Goal: Information Seeking & Learning: Check status

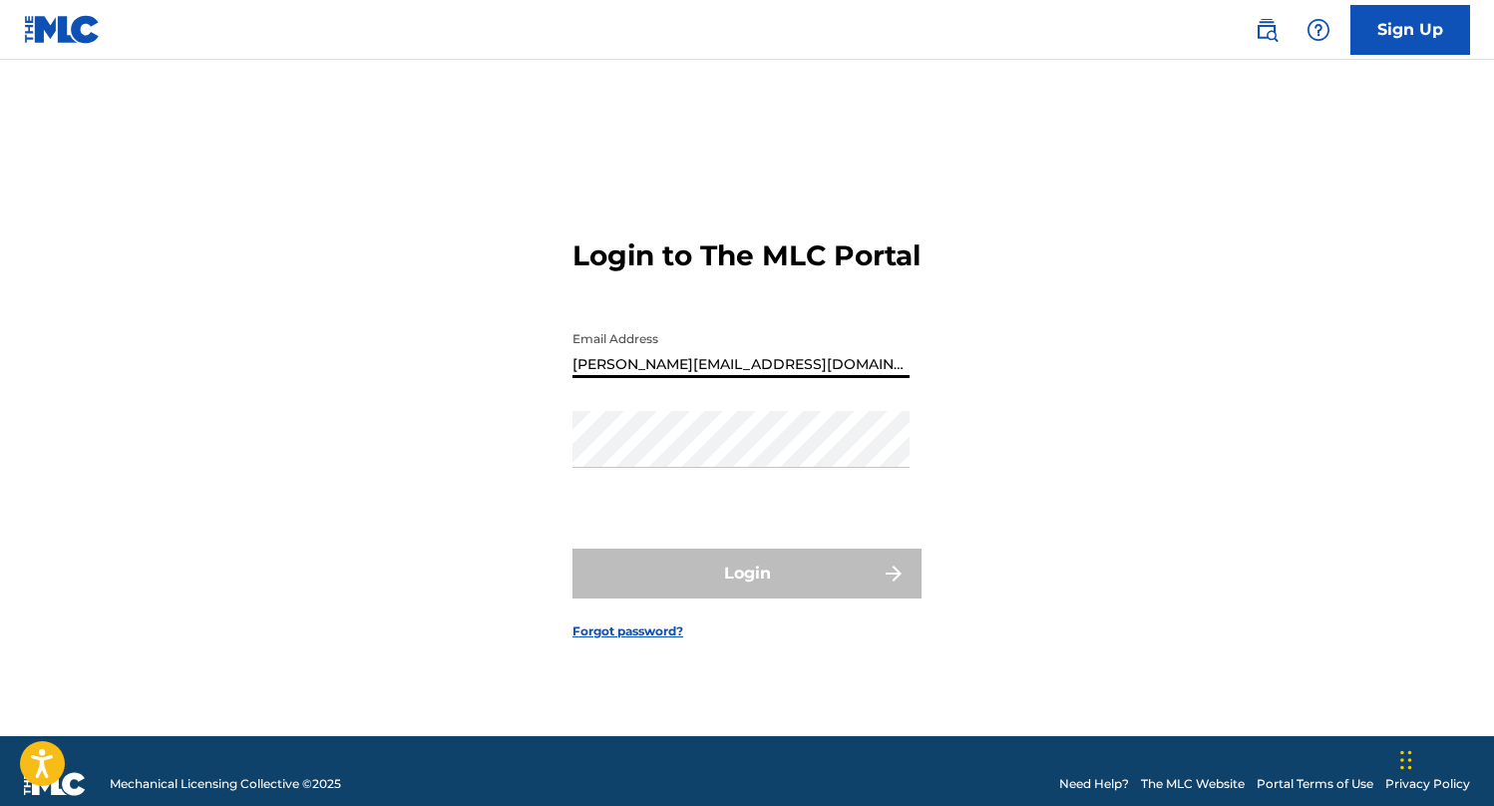
type input "[PERSON_NAME][EMAIL_ADDRESS][DOMAIN_NAME]"
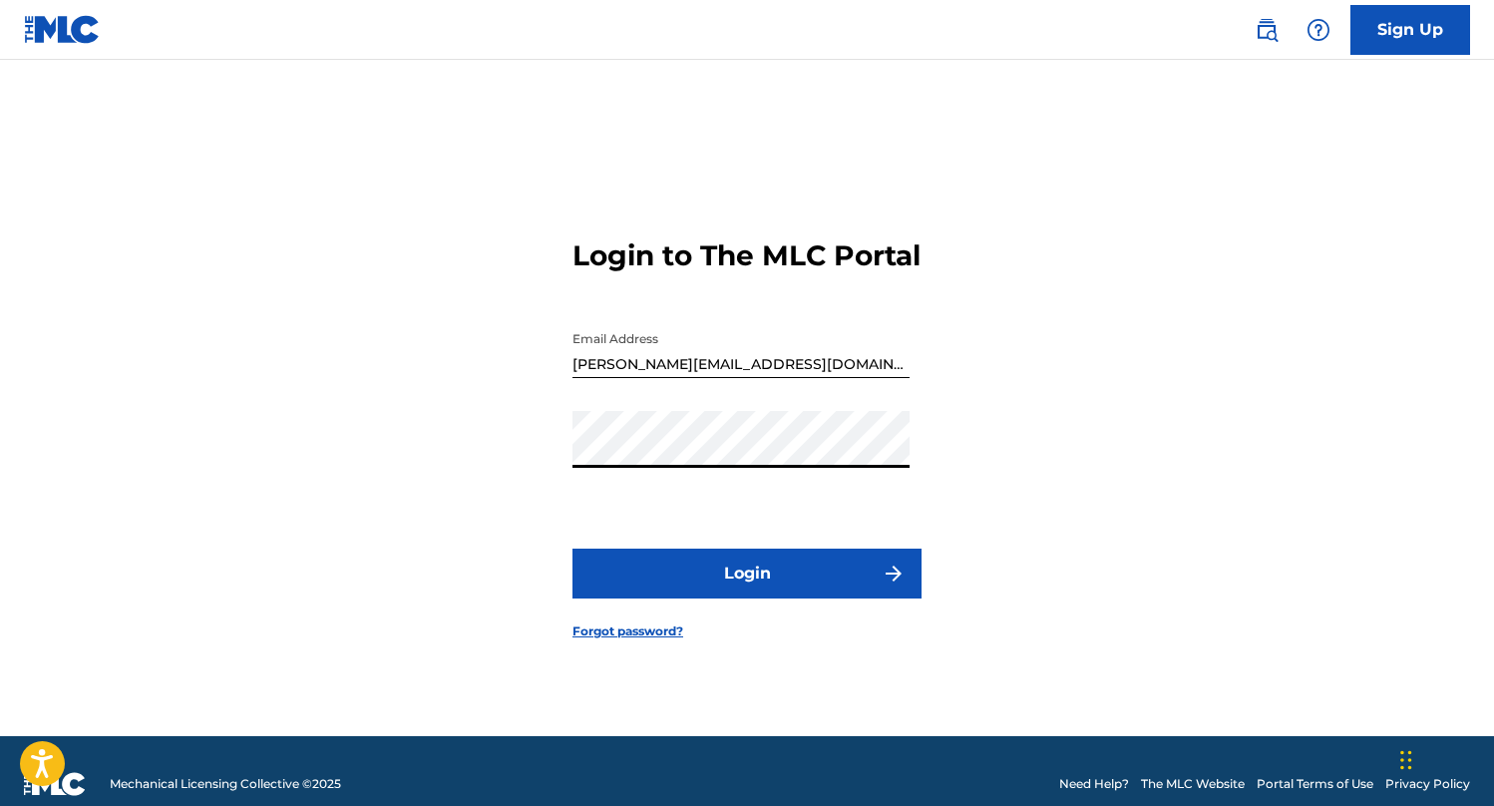
click at [762, 594] on button "Login" at bounding box center [746, 573] width 349 height 50
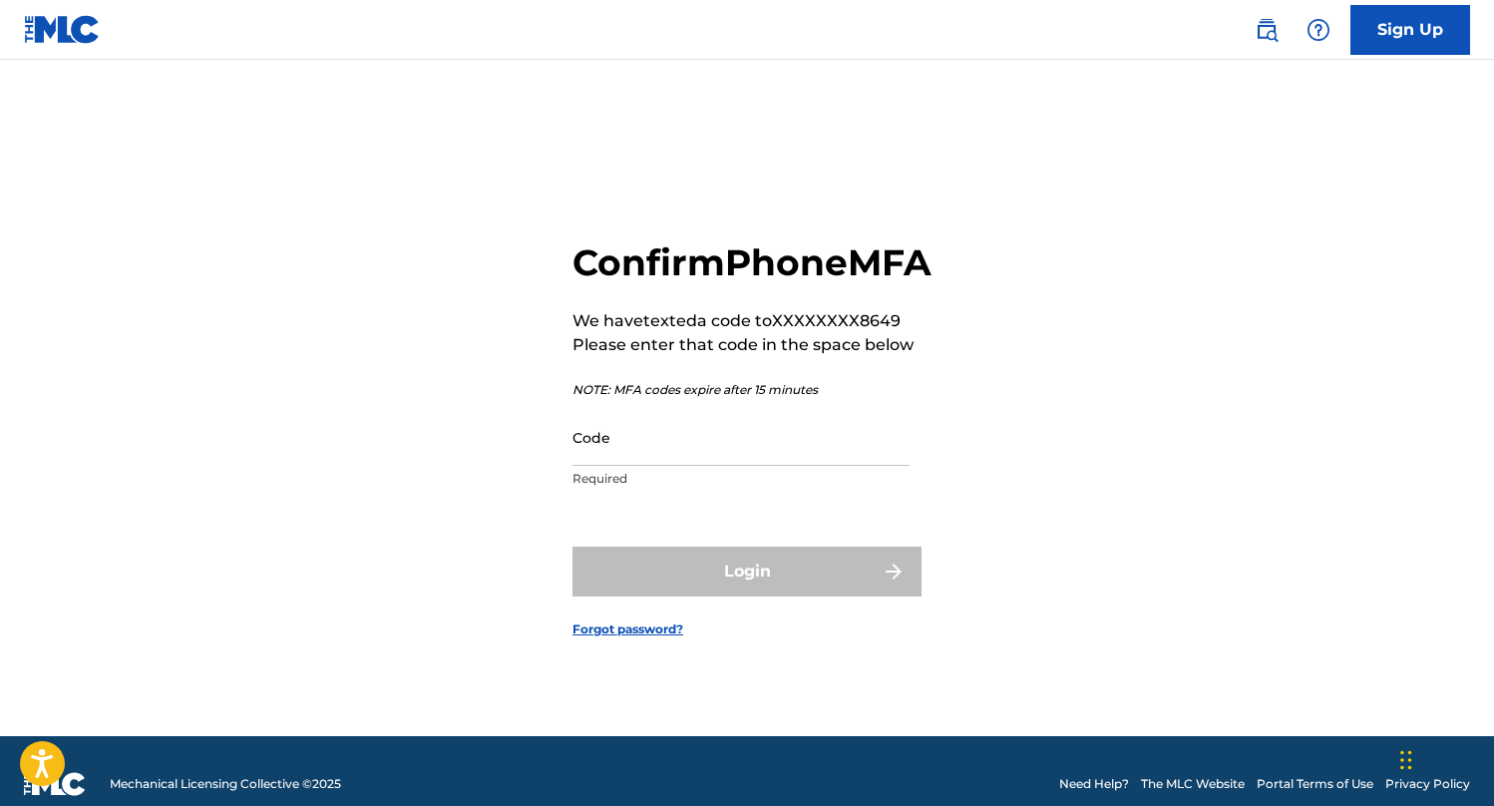
click at [752, 447] on input "Code" at bounding box center [740, 437] width 337 height 57
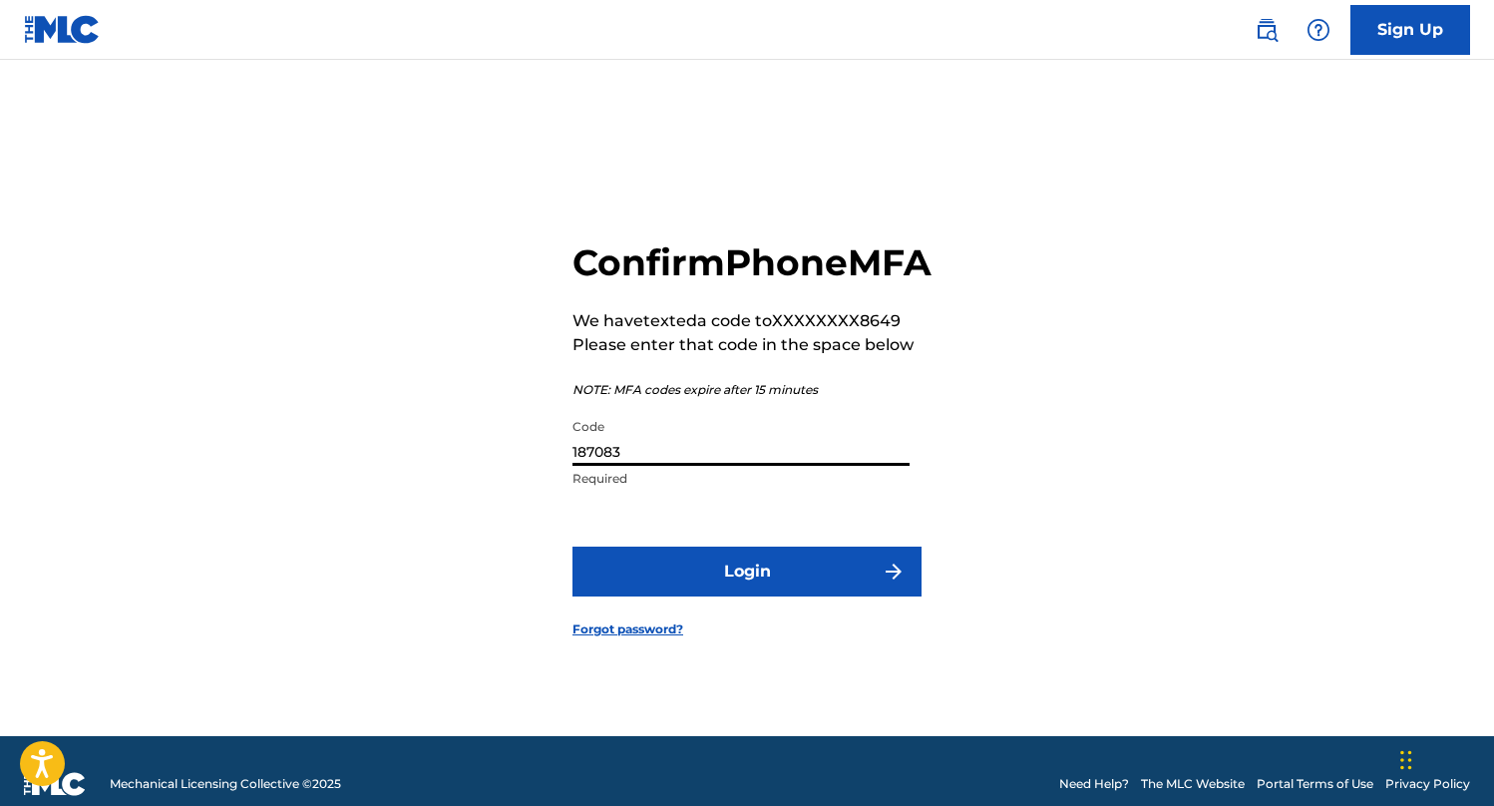
type input "187083"
click at [743, 592] on button "Login" at bounding box center [746, 571] width 349 height 50
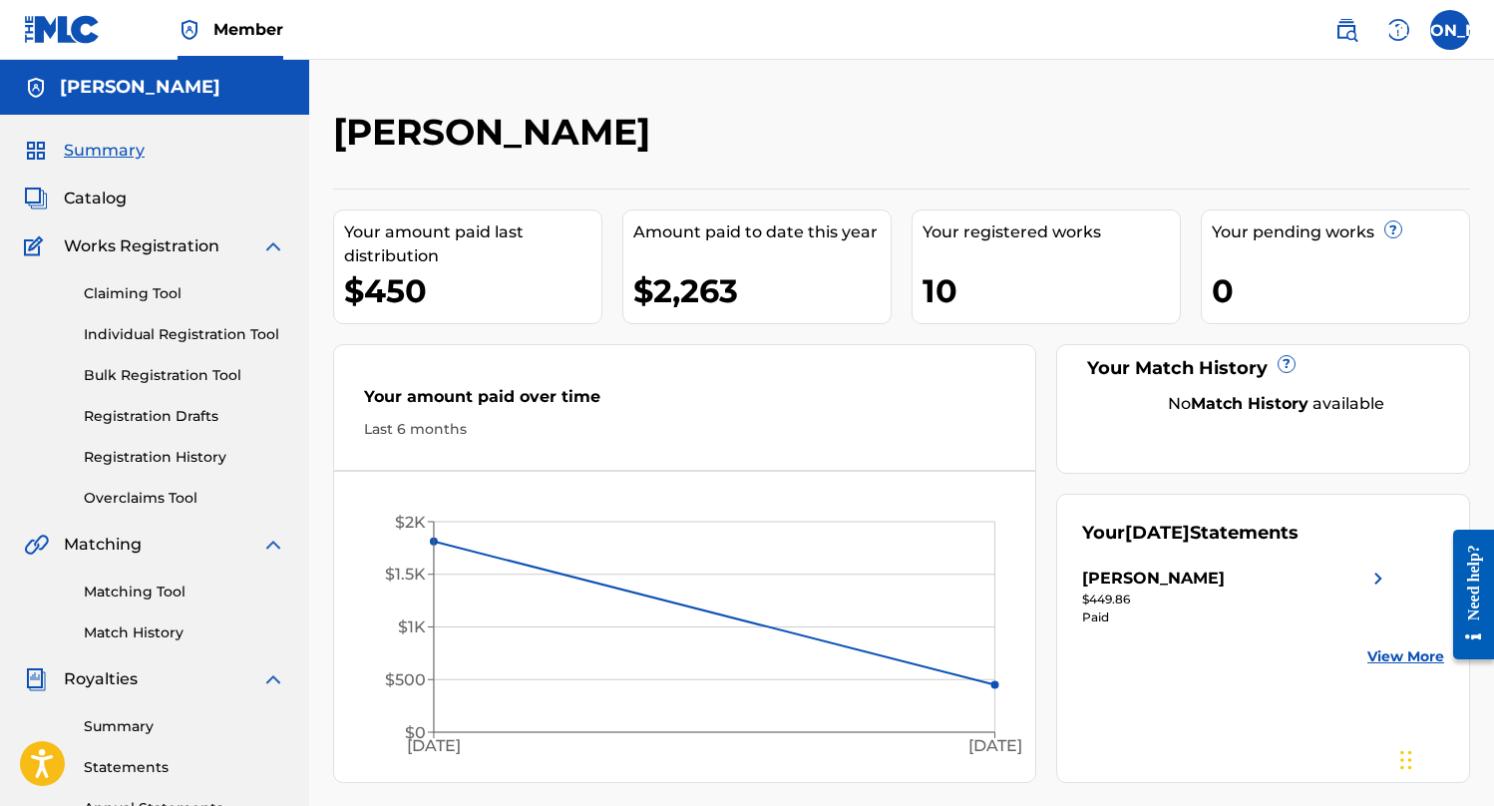
click at [1266, 573] on div "[PERSON_NAME]" at bounding box center [1236, 578] width 308 height 24
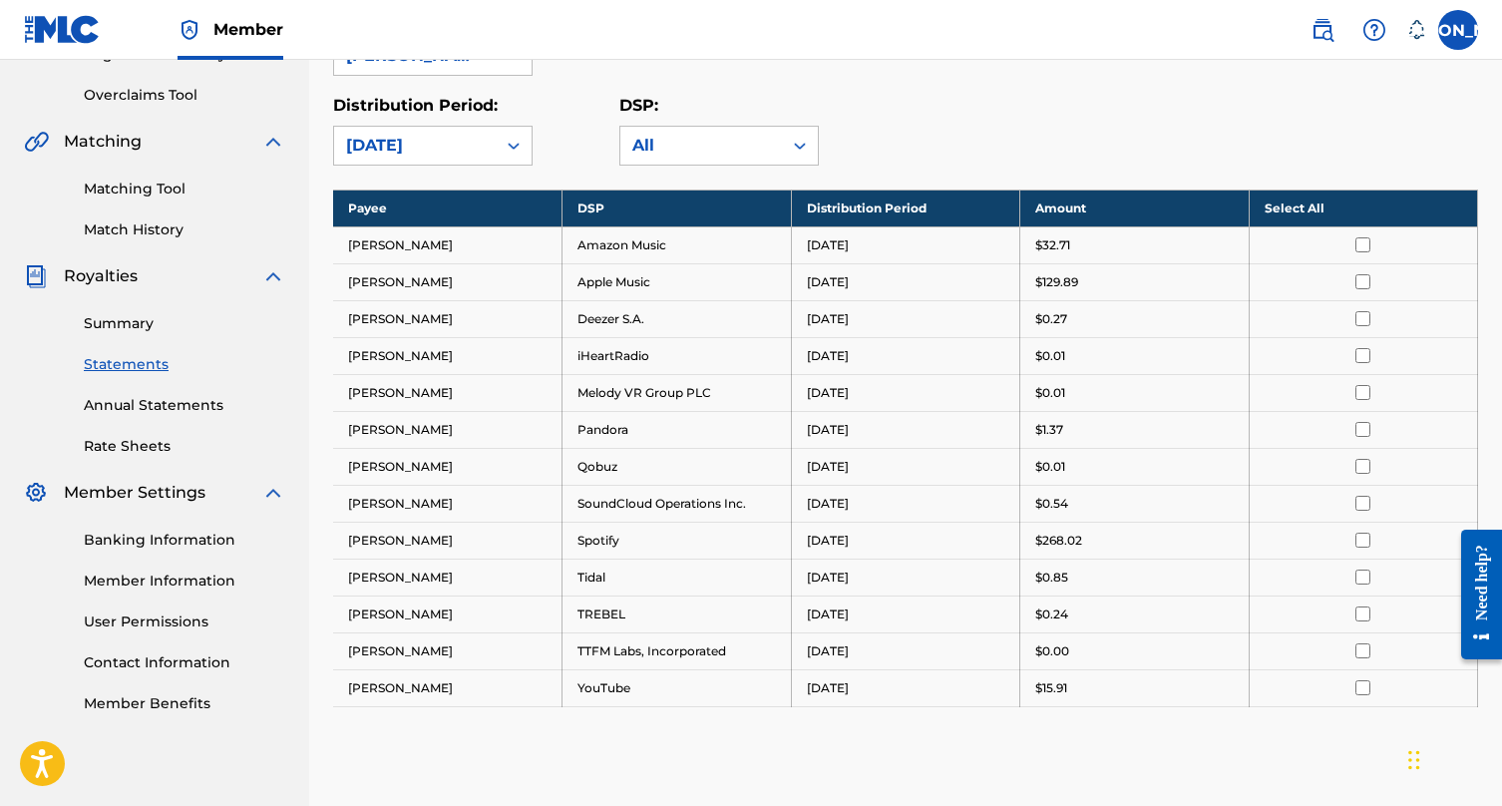
scroll to position [359, 0]
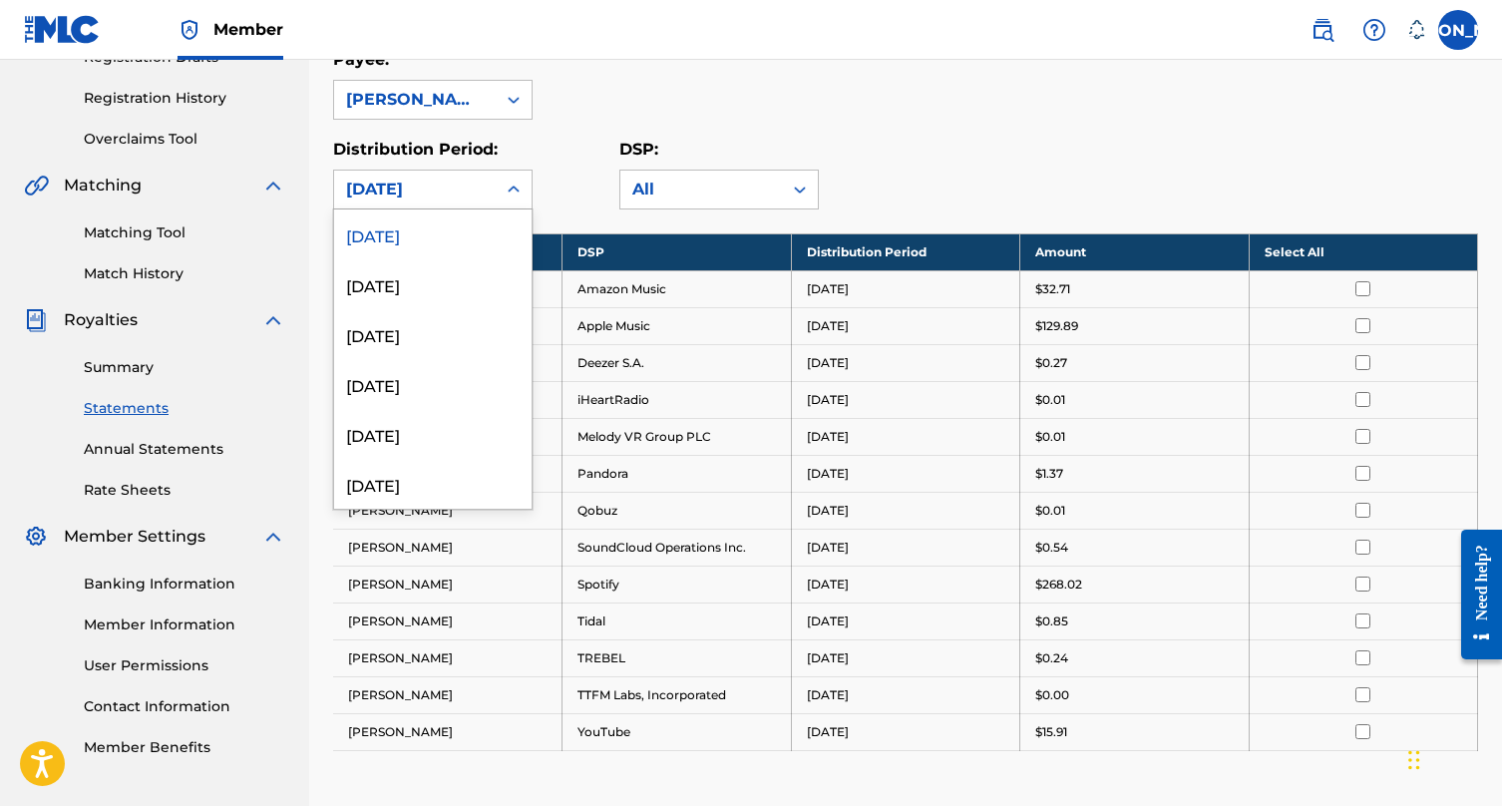
click at [448, 177] on div "[DATE]" at bounding box center [415, 189] width 138 height 24
click at [460, 288] on div "[DATE]" at bounding box center [432, 284] width 197 height 50
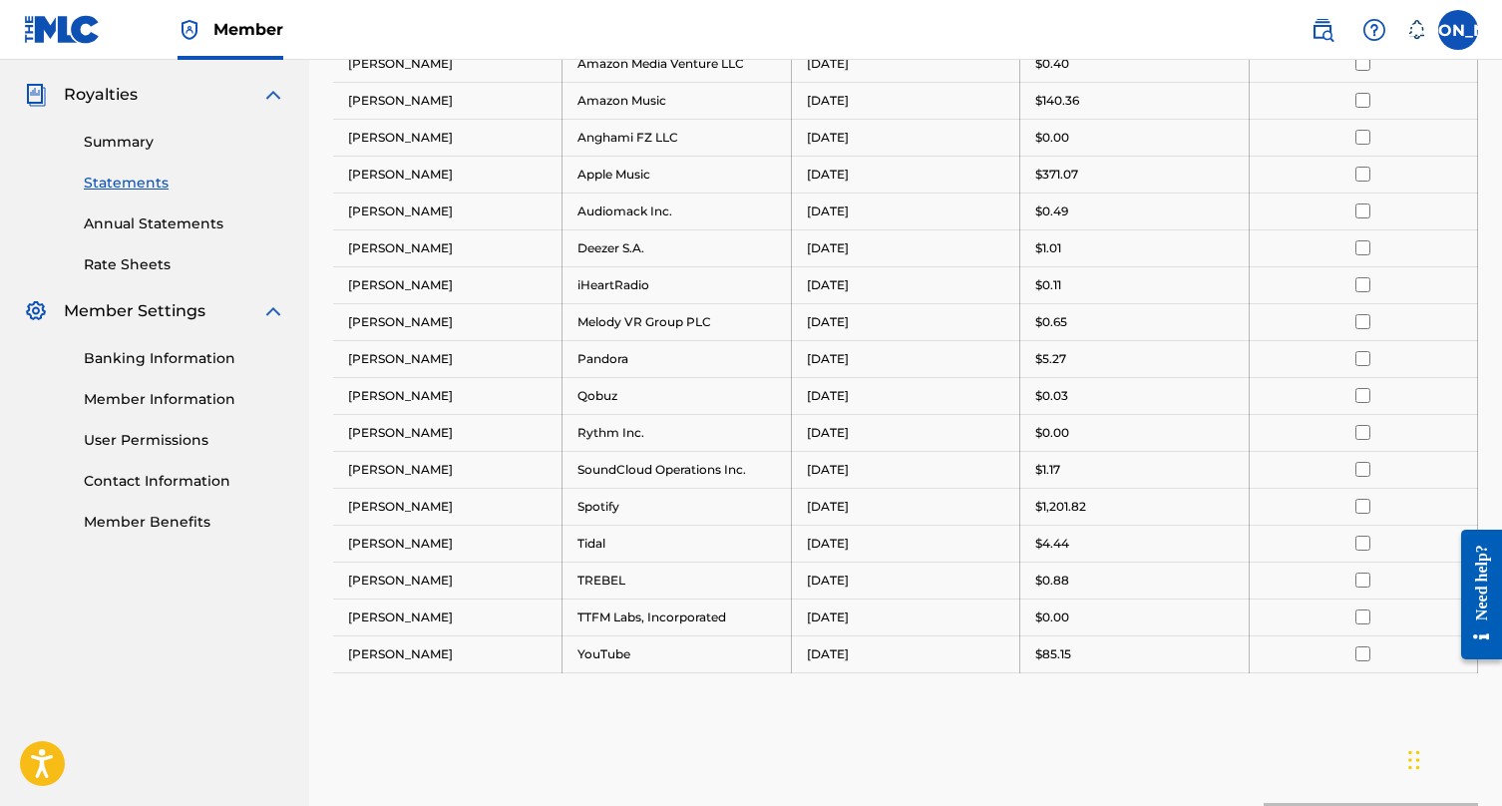
scroll to position [429, 0]
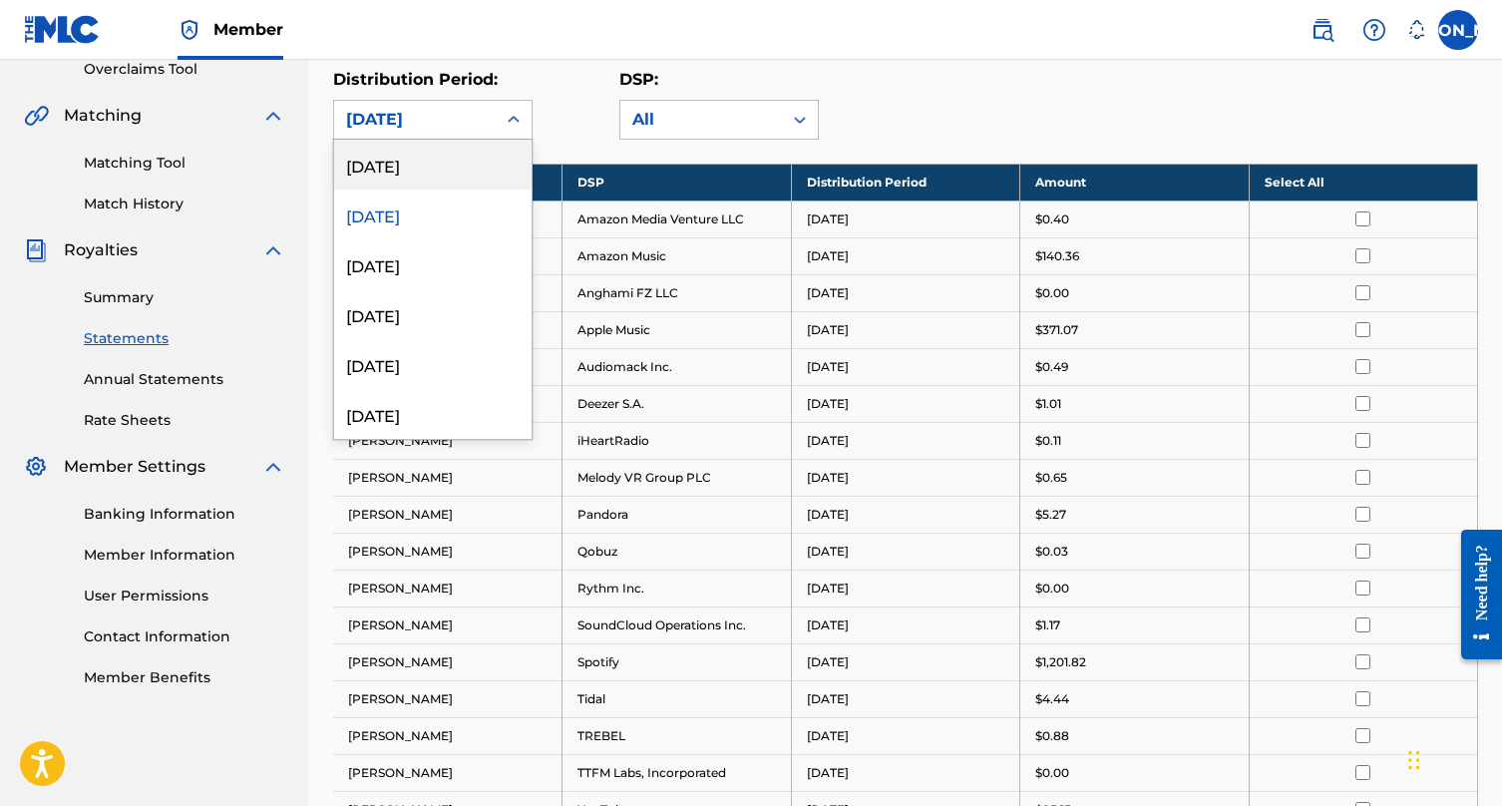
click at [470, 131] on div "[DATE]" at bounding box center [415, 120] width 162 height 38
click at [445, 255] on div "[DATE]" at bounding box center [432, 264] width 197 height 50
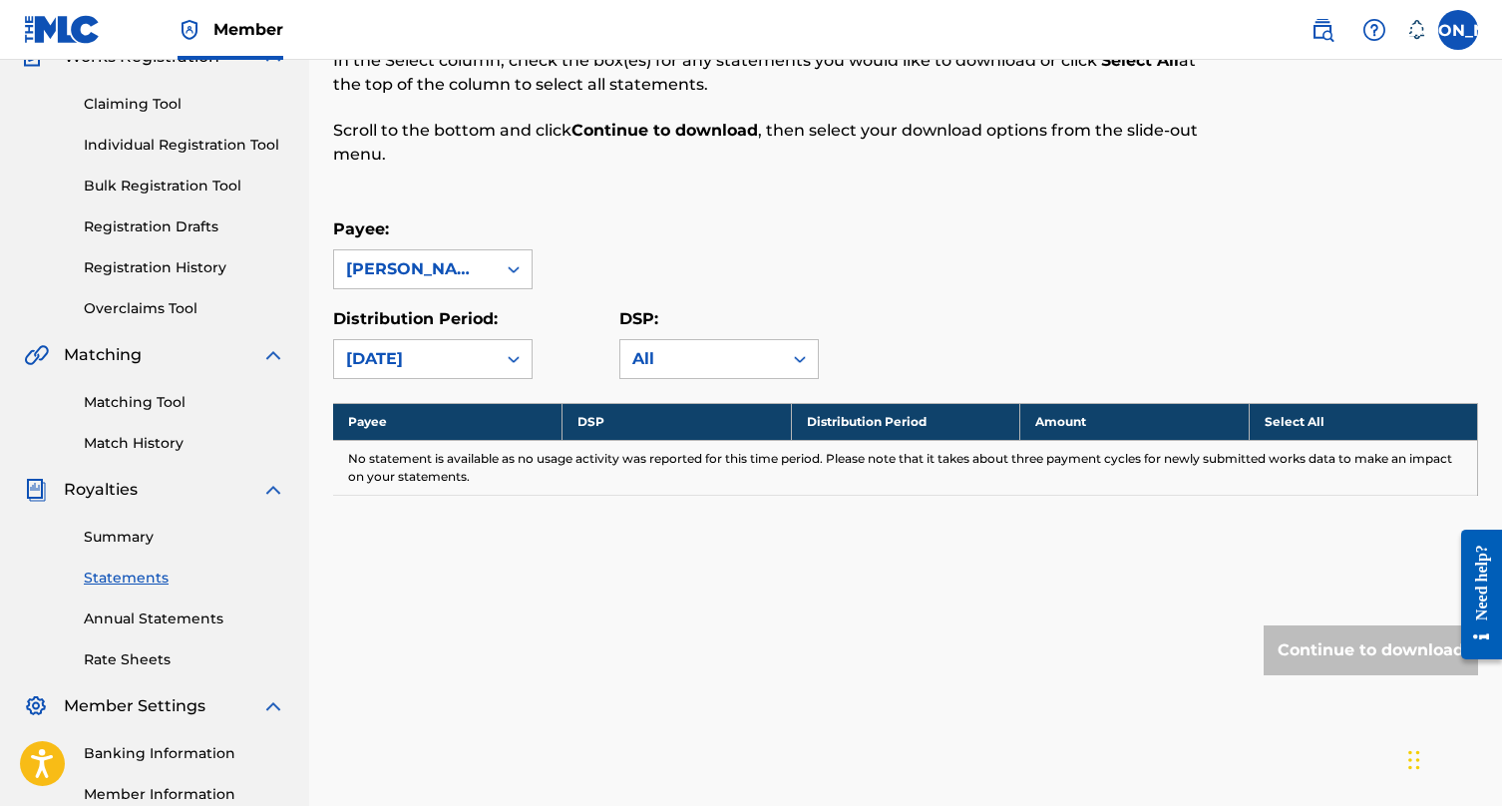
scroll to position [0, 0]
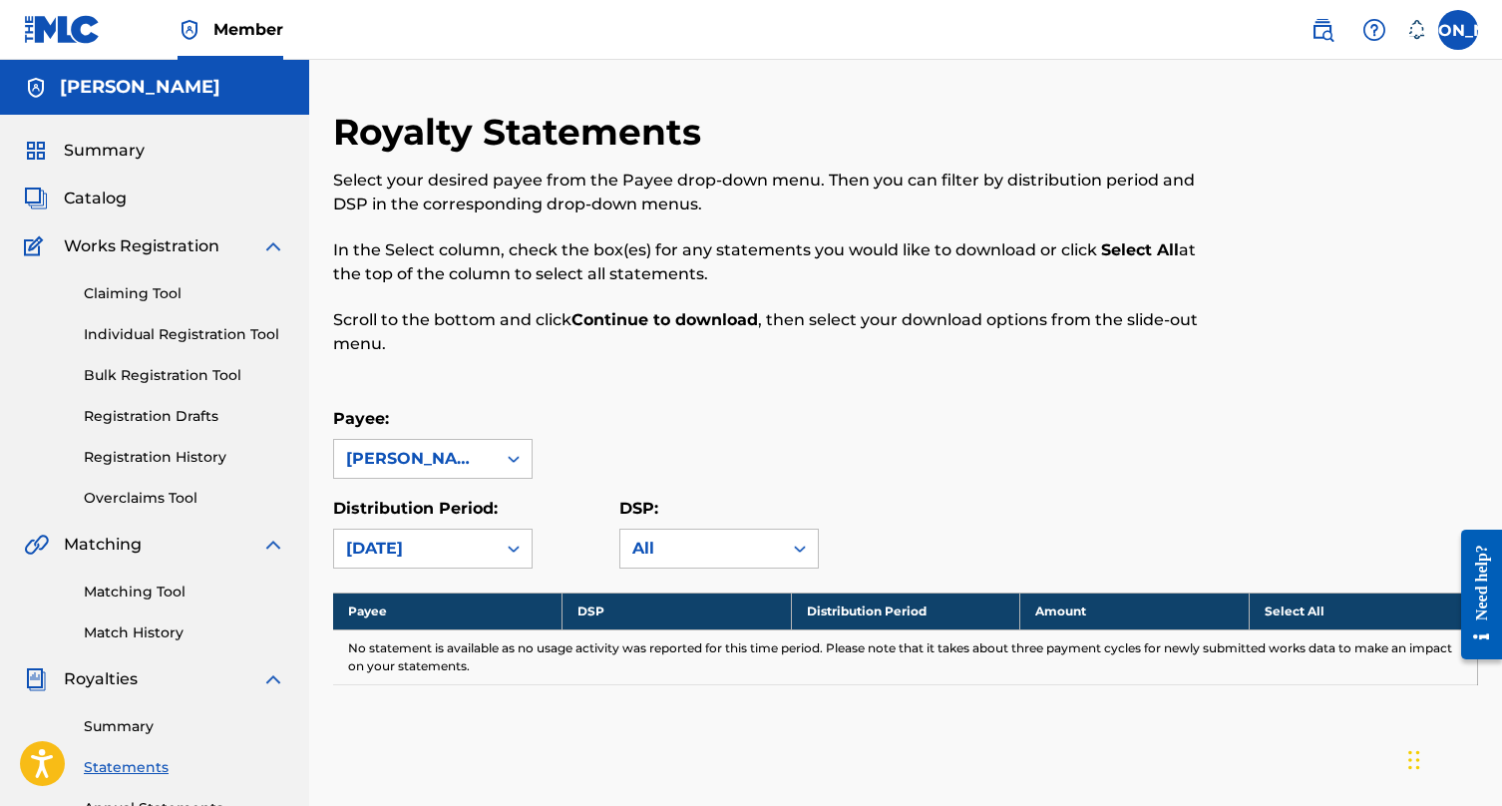
click at [828, 428] on div "Payee: [PERSON_NAME]" at bounding box center [905, 443] width 1145 height 72
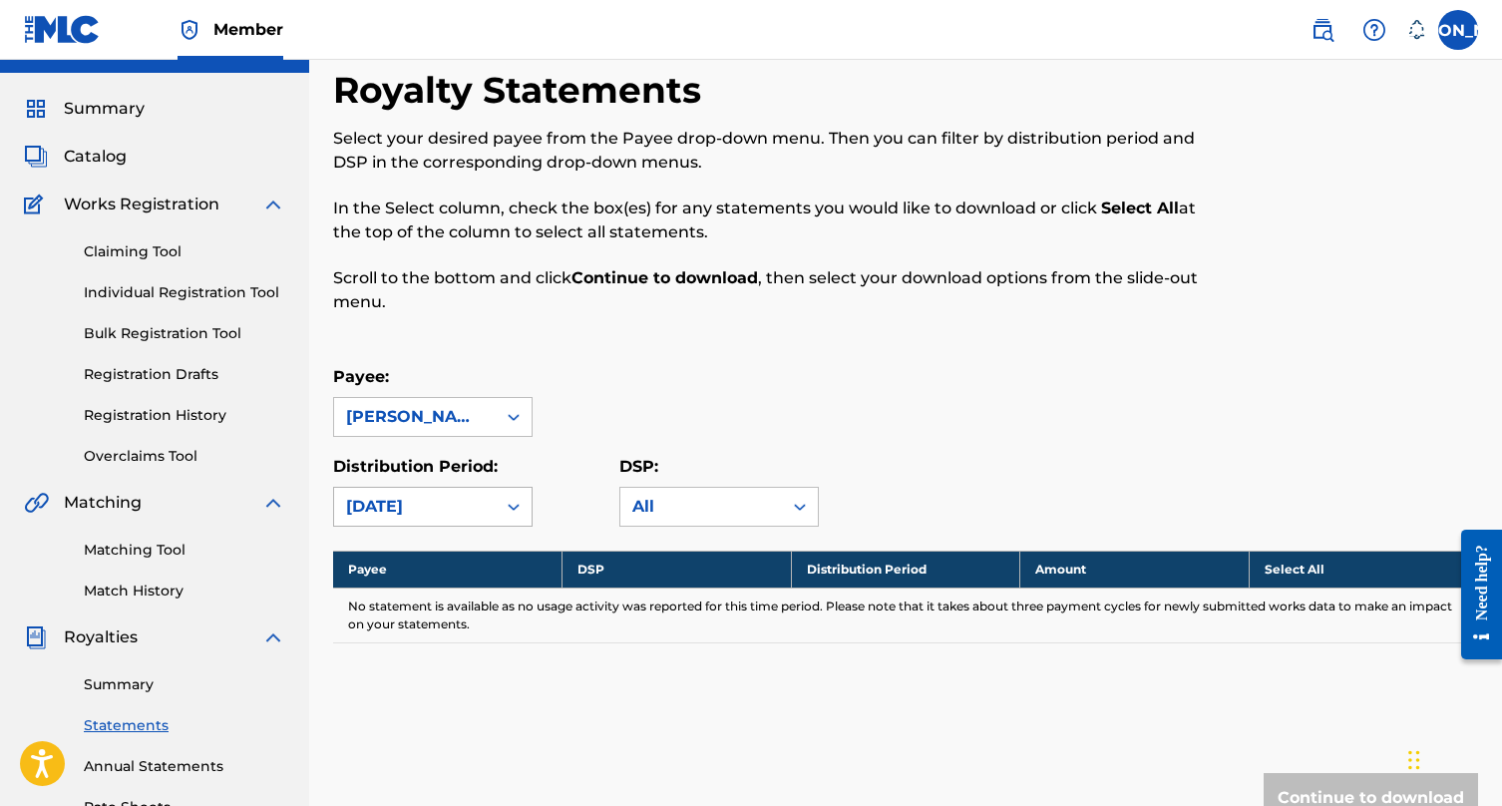
click at [463, 497] on div "[DATE]" at bounding box center [415, 507] width 138 height 24
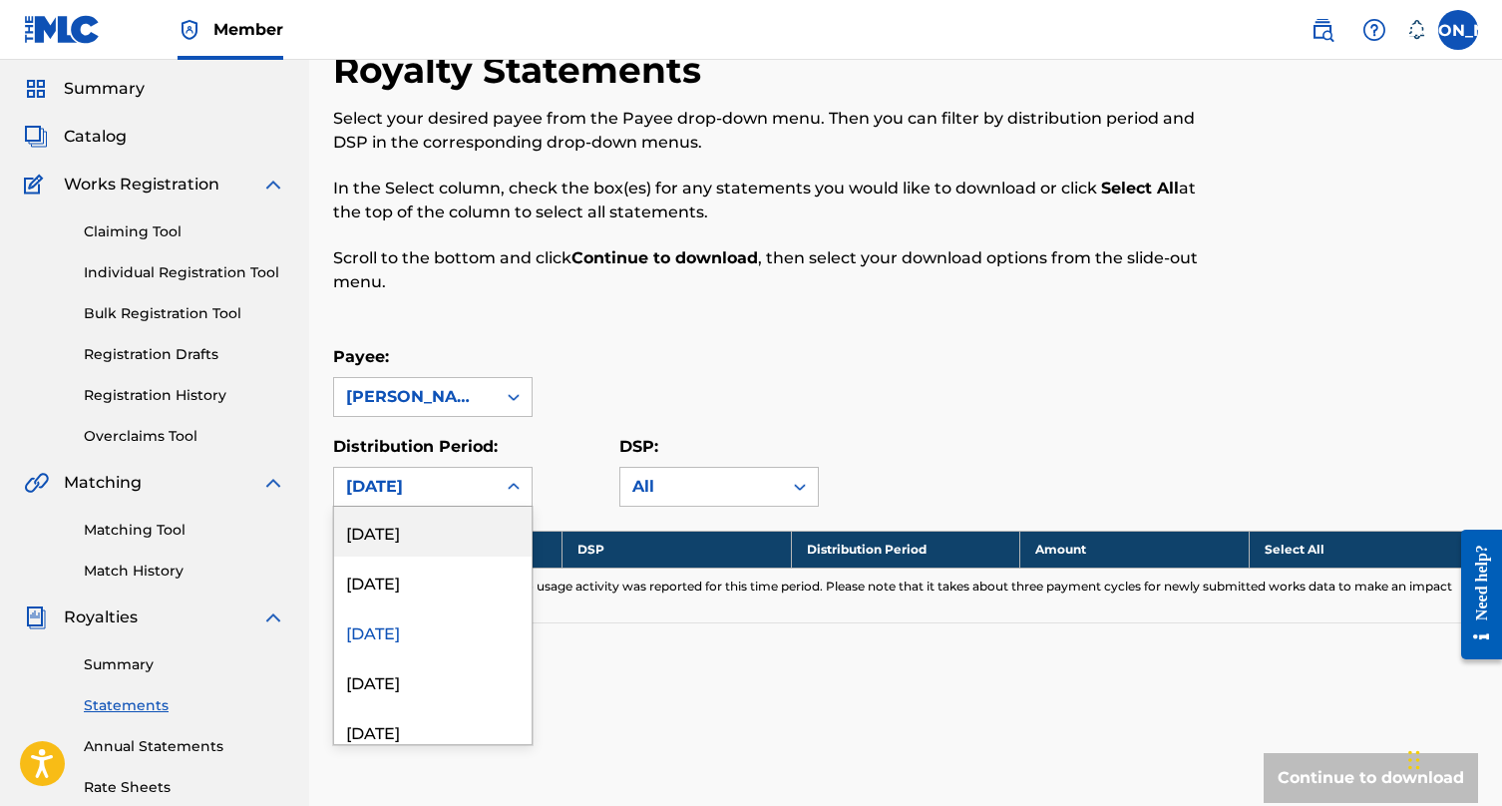
scroll to position [63, 0]
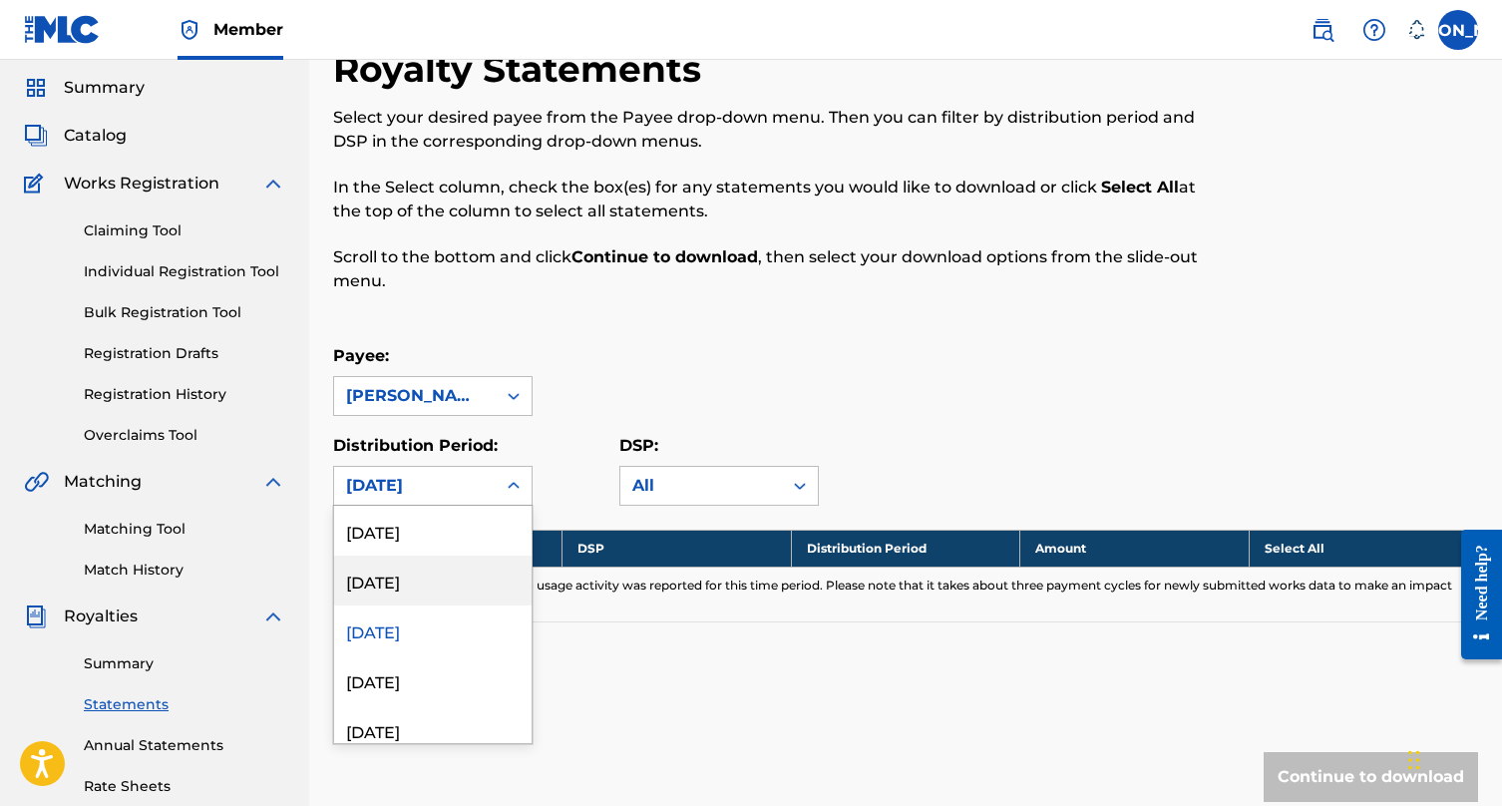
click at [427, 589] on div "[DATE]" at bounding box center [432, 580] width 197 height 50
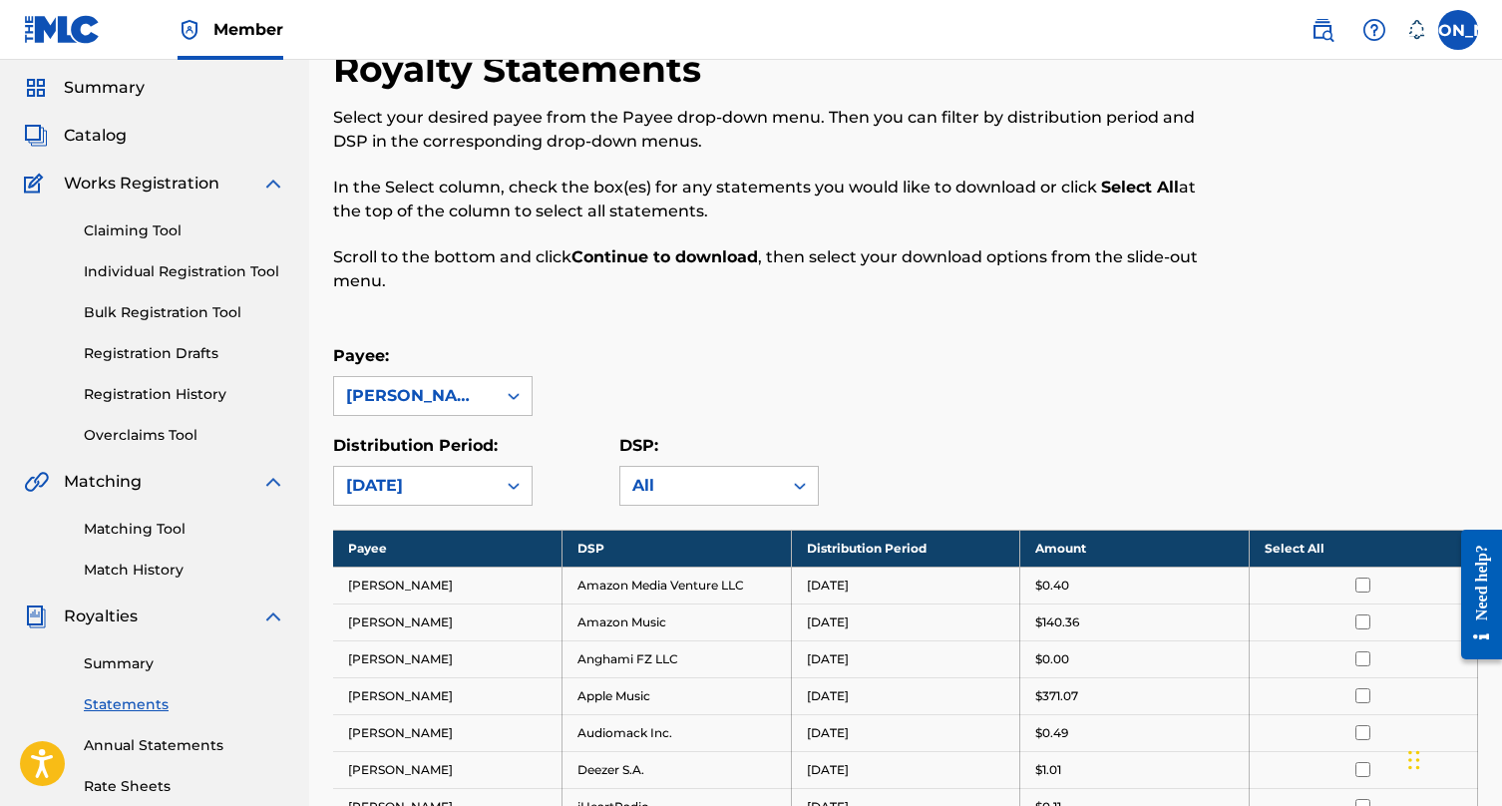
click at [869, 317] on div "Royalty Statements Select your desired payee from the Payee drop-down menu. The…" at bounding box center [905, 750] width 1145 height 1407
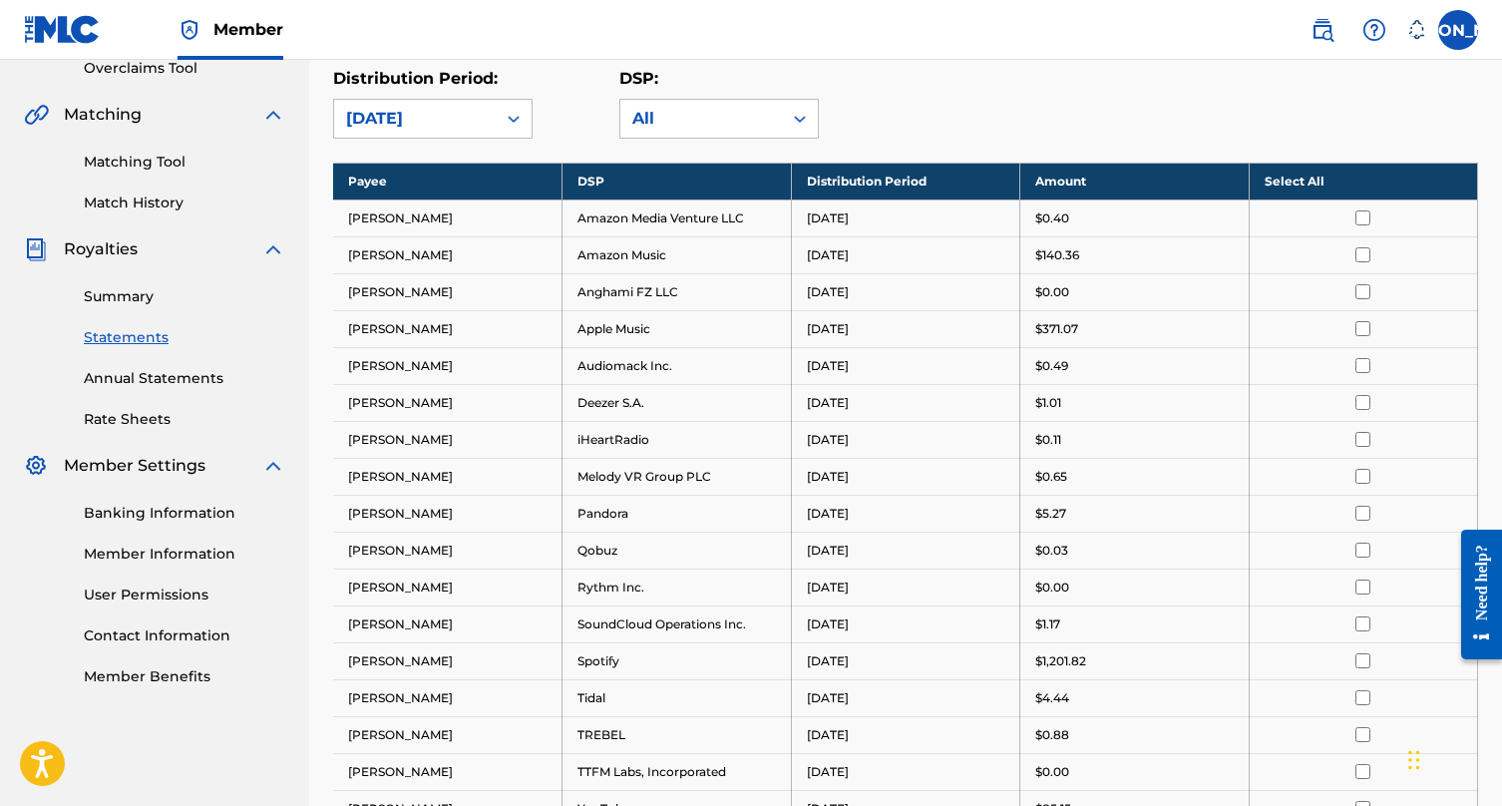
scroll to position [634, 0]
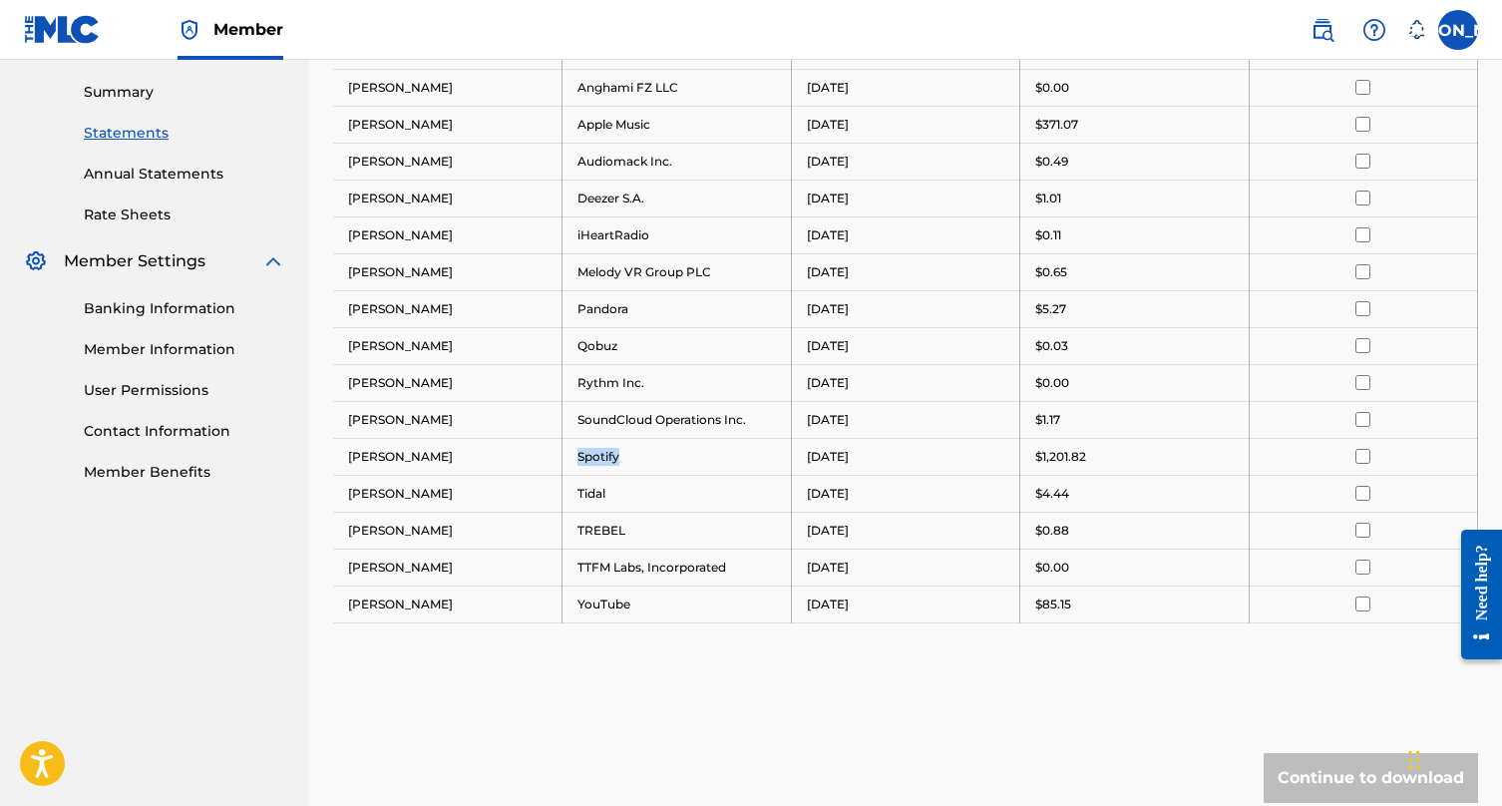
drag, startPoint x: 580, startPoint y: 456, endPoint x: 752, endPoint y: 463, distance: 171.6
click at [752, 463] on td "Spotify" at bounding box center [676, 456] width 229 height 37
click at [866, 463] on td "[DATE]" at bounding box center [905, 456] width 229 height 37
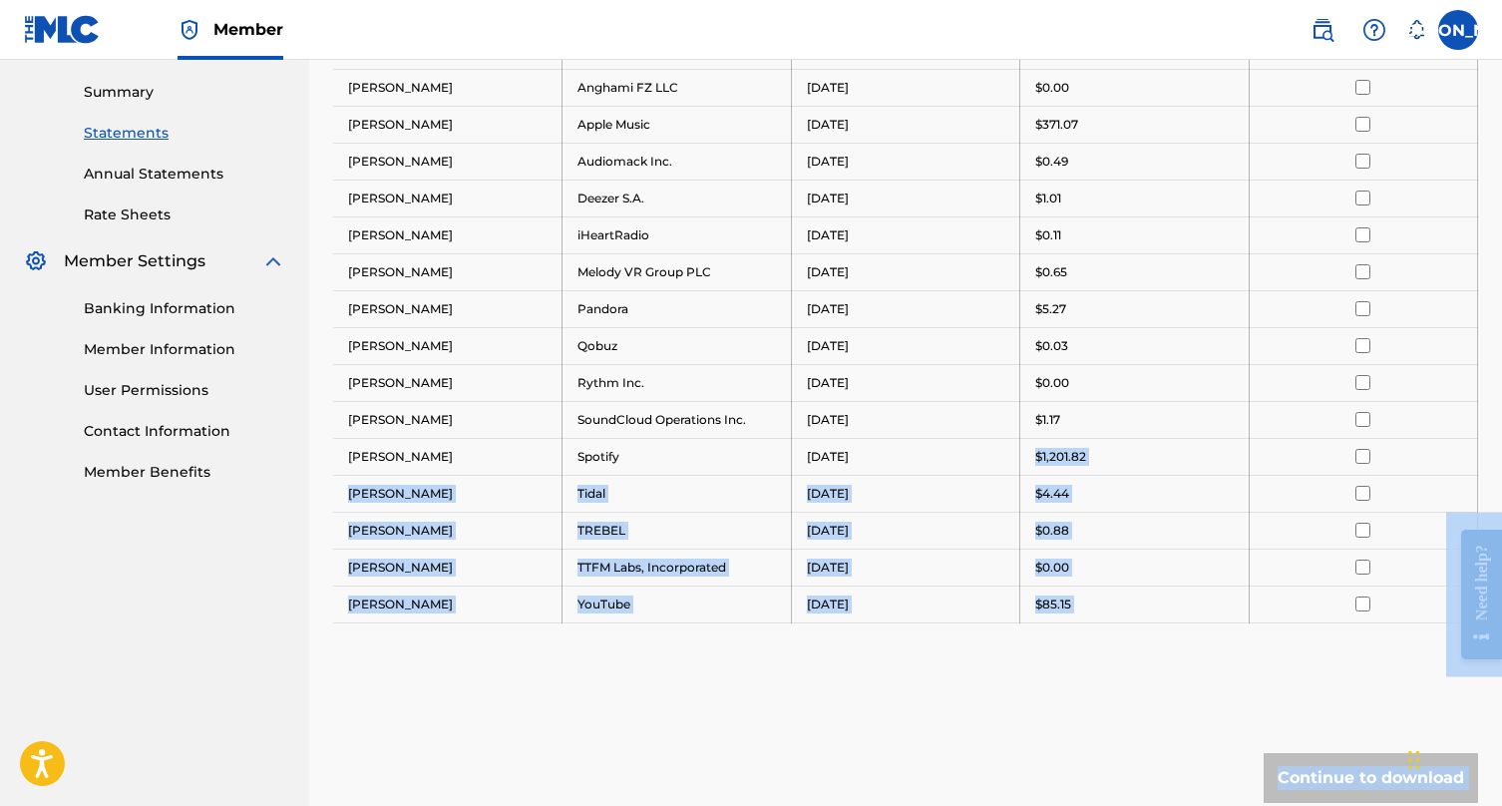
click at [1026, 458] on td "$1,201.82" at bounding box center [1134, 456] width 229 height 37
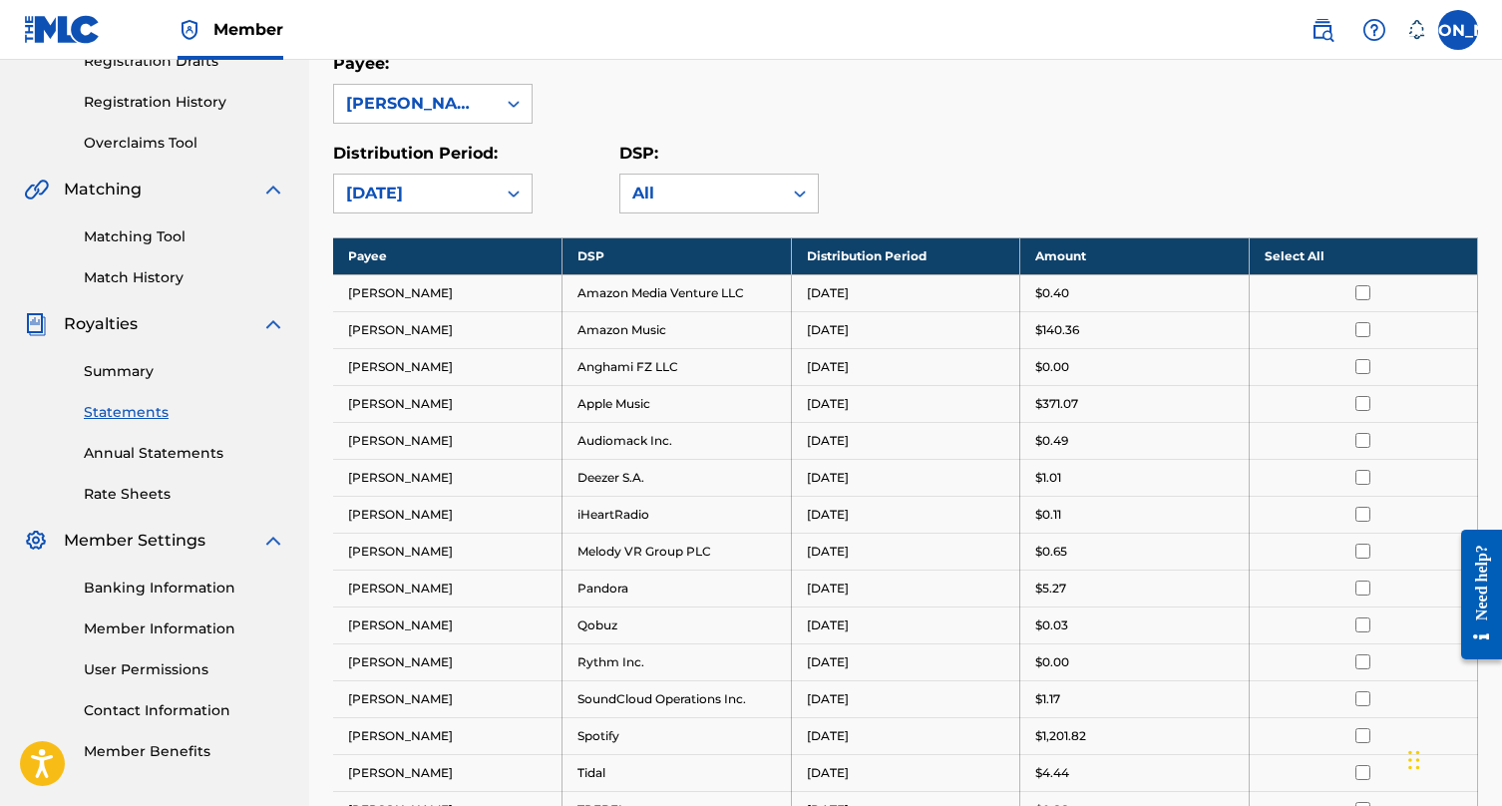
scroll to position [374, 0]
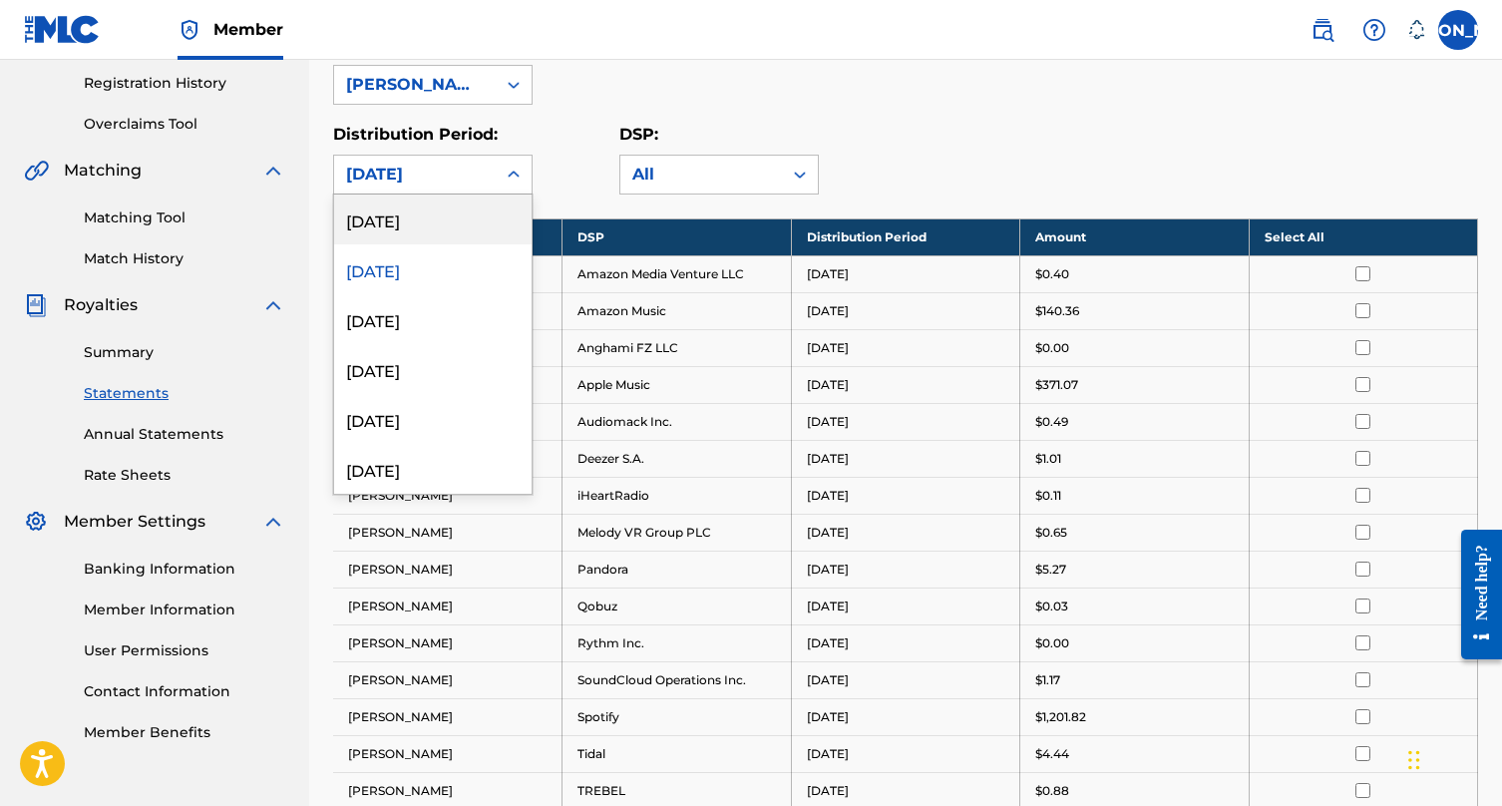
click at [499, 171] on div at bounding box center [514, 175] width 36 height 36
click at [477, 220] on div "[DATE]" at bounding box center [432, 219] width 197 height 50
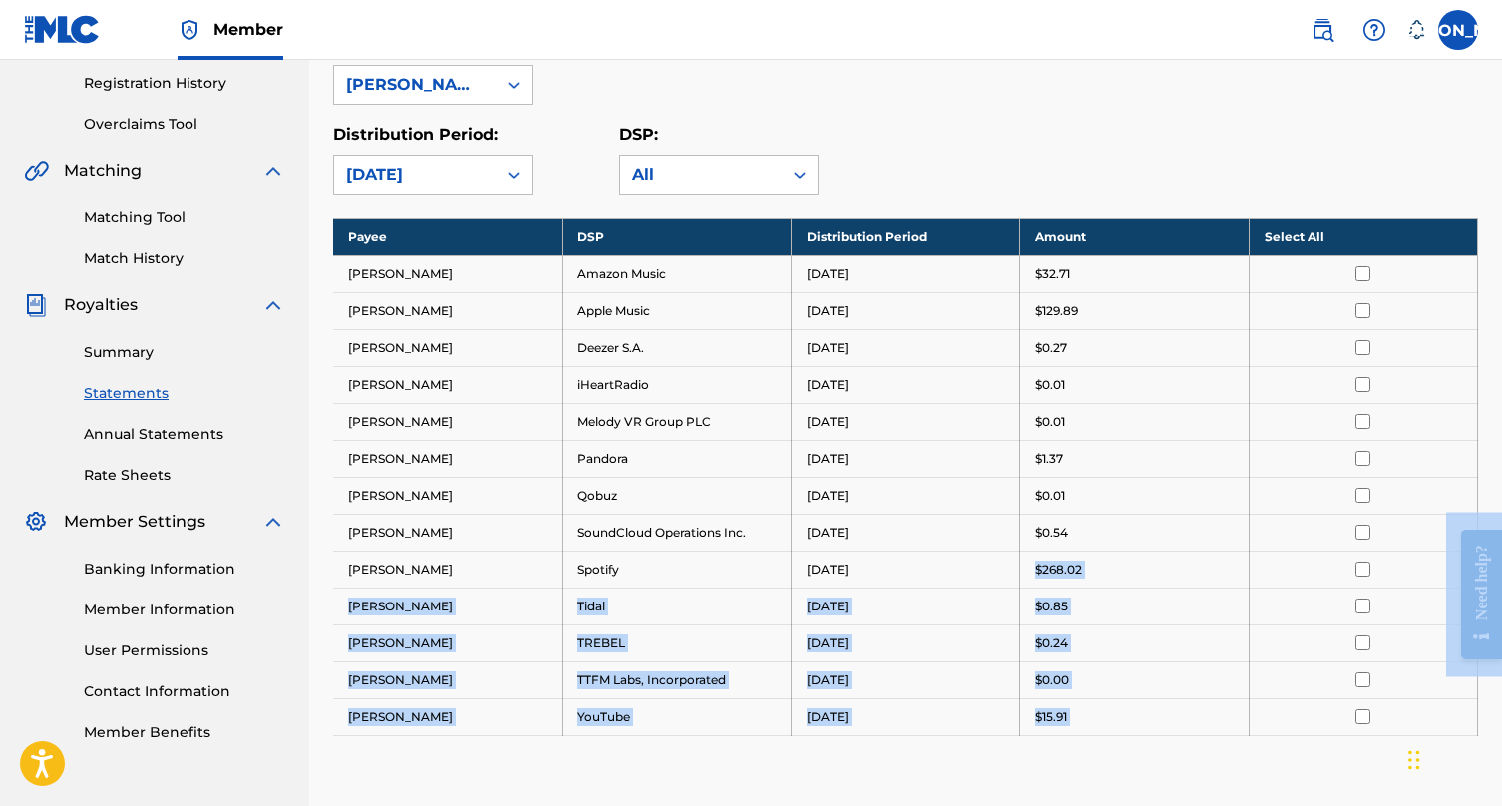
click at [1052, 562] on p "$268.02" at bounding box center [1058, 569] width 47 height 18
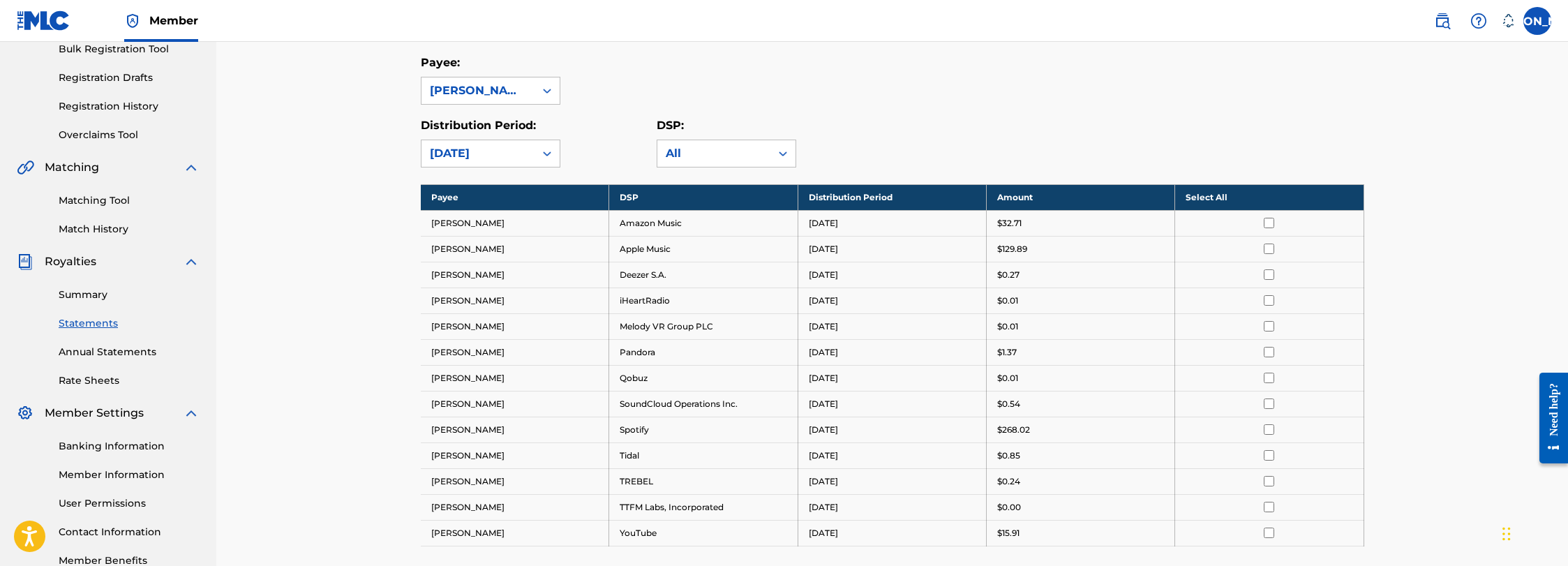
scroll to position [173, 0]
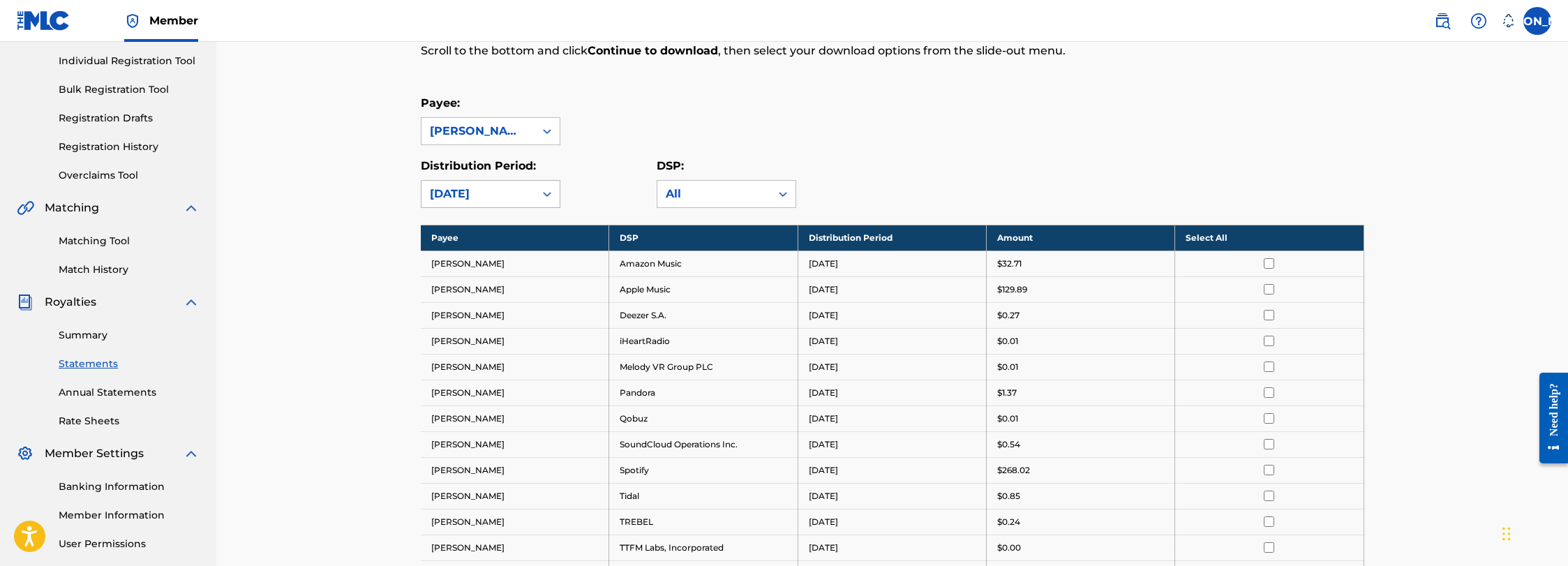
click at [538, 193] on div at bounding box center [547, 194] width 25 height 25
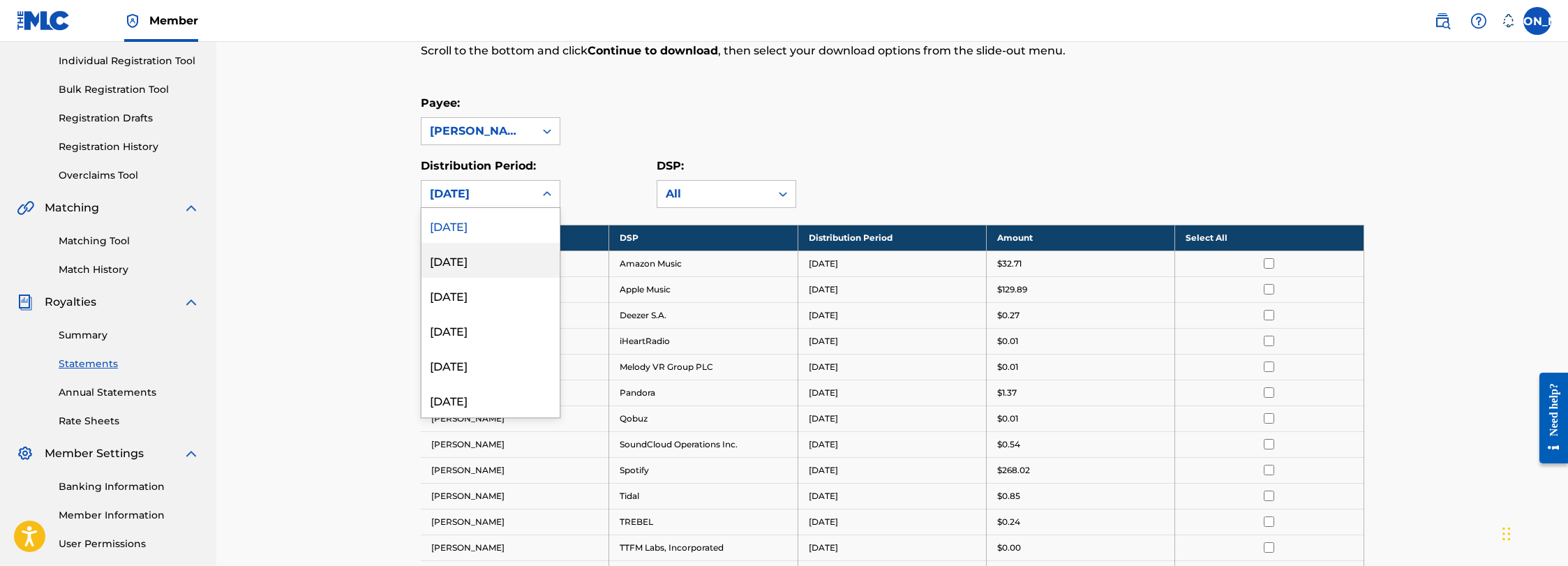
click at [489, 275] on div "[DATE]" at bounding box center [490, 260] width 138 height 35
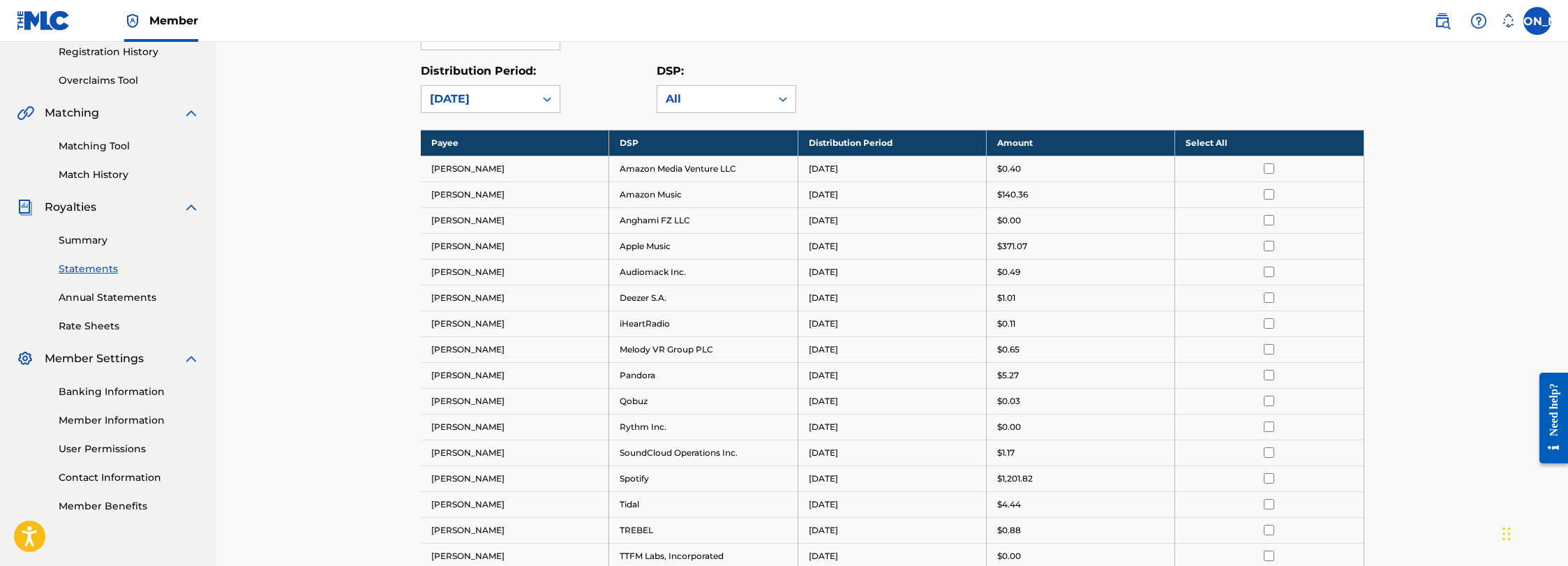
scroll to position [52, 0]
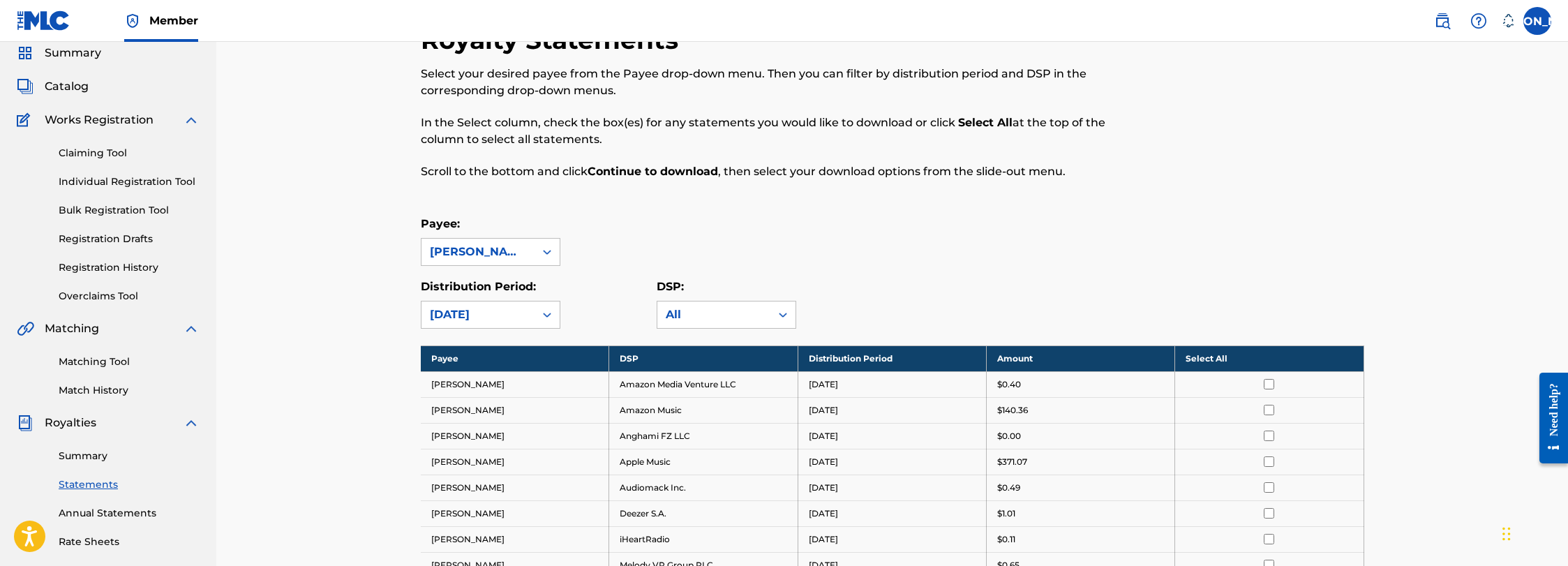
click at [497, 320] on div "[DATE]" at bounding box center [478, 315] width 97 height 17
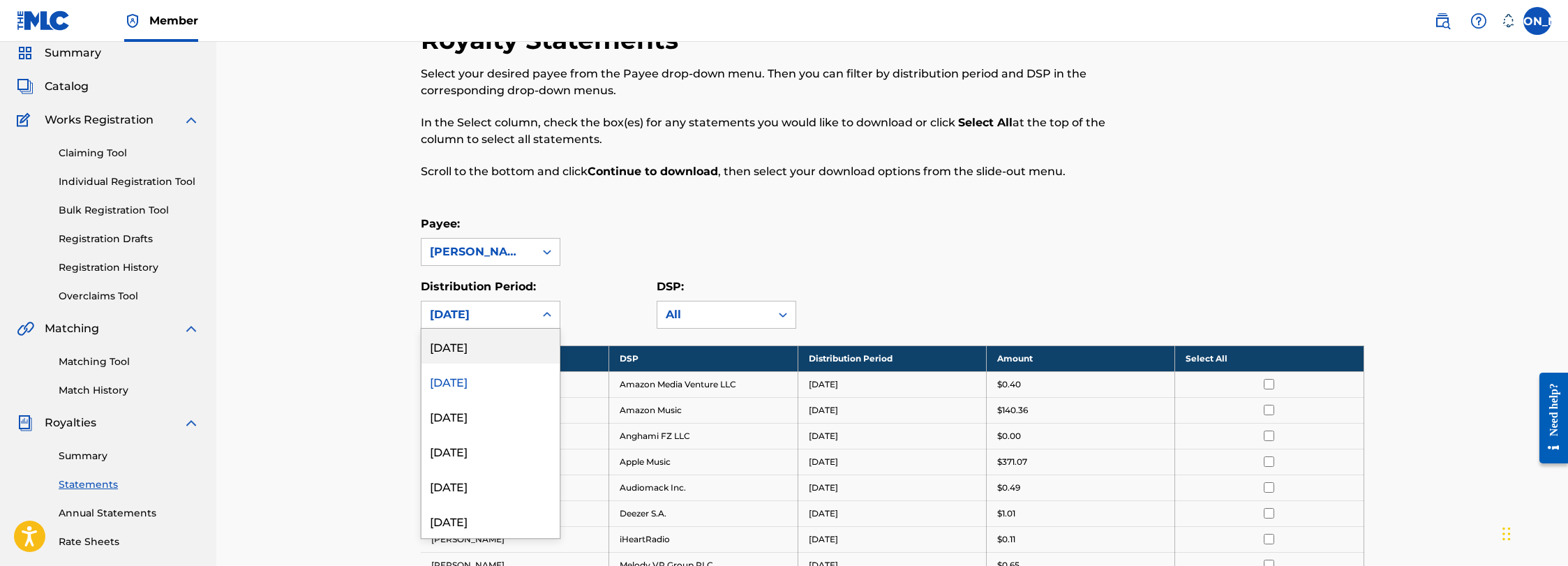
click at [508, 351] on div "[DATE]" at bounding box center [490, 346] width 138 height 35
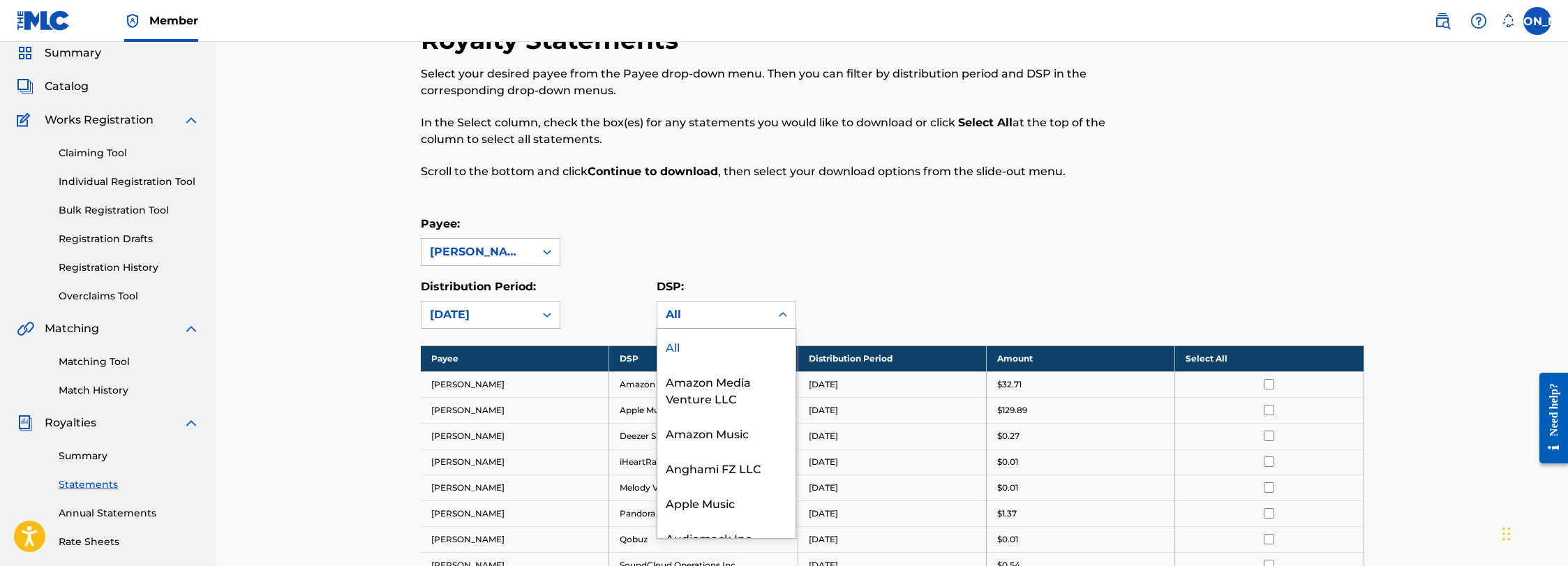
click at [776, 318] on icon at bounding box center [783, 315] width 14 height 14
click at [777, 317] on icon at bounding box center [783, 315] width 14 height 14
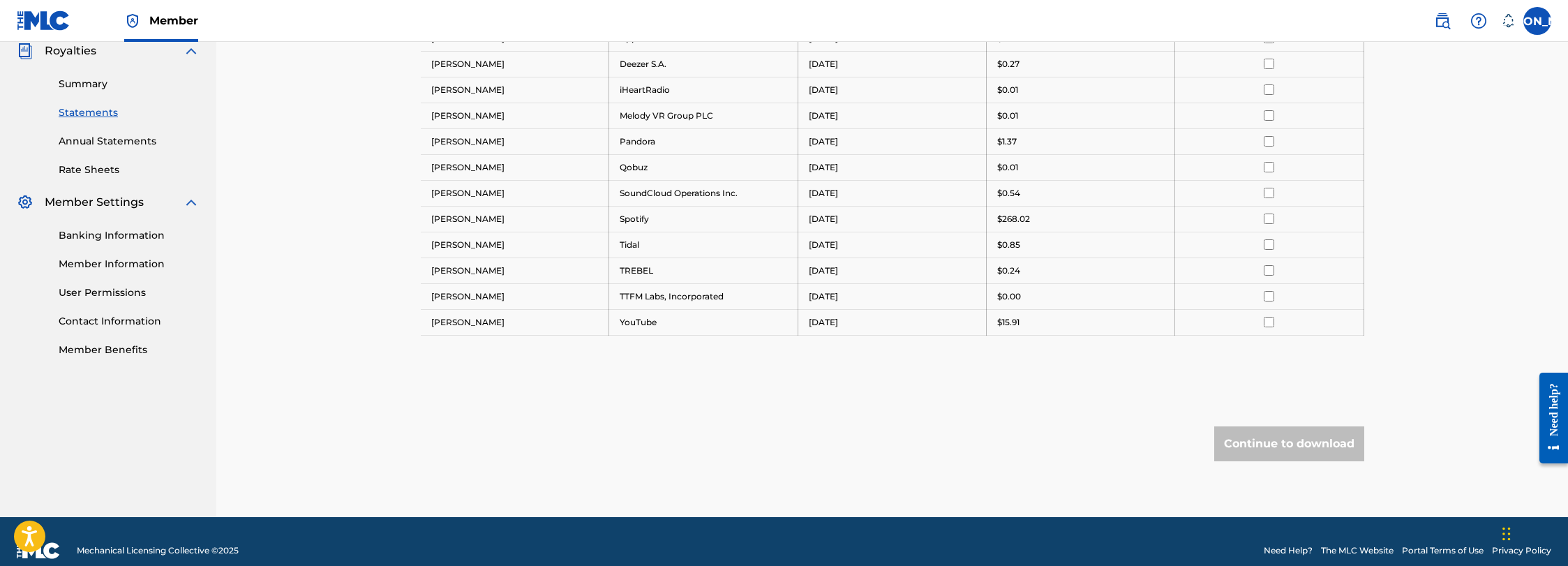
scroll to position [15, 0]
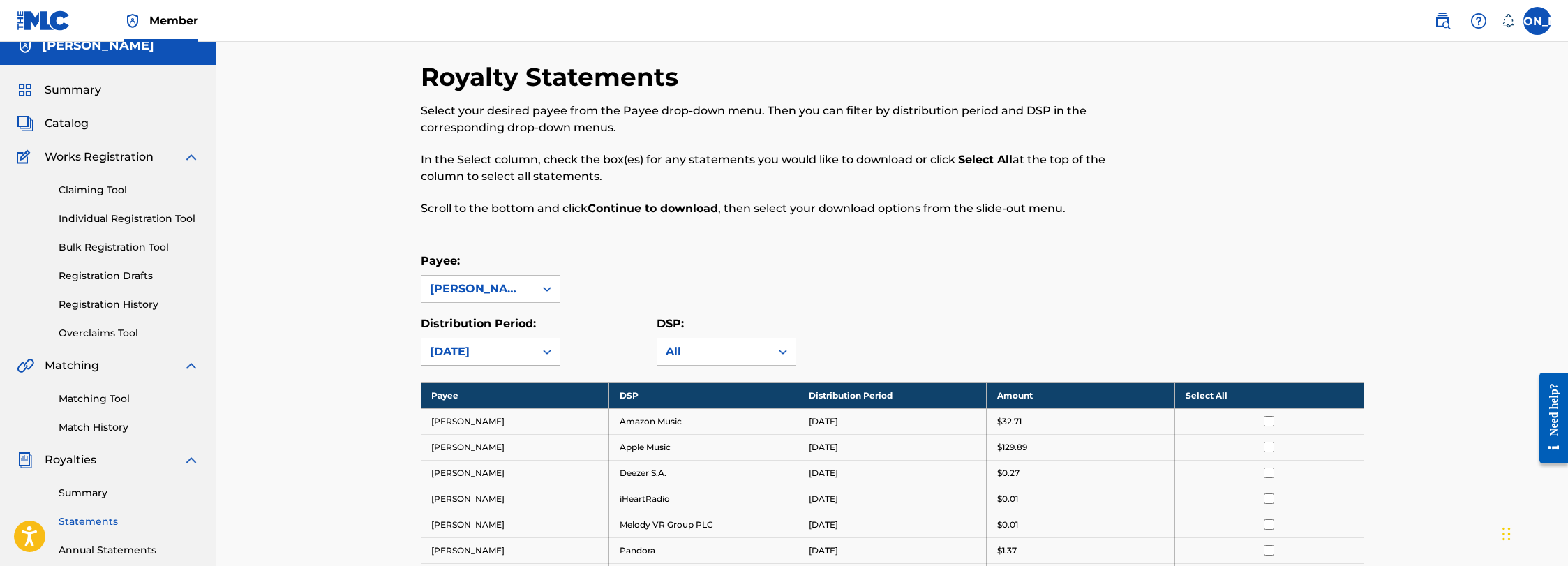
click at [517, 355] on div "[DATE]" at bounding box center [478, 352] width 113 height 27
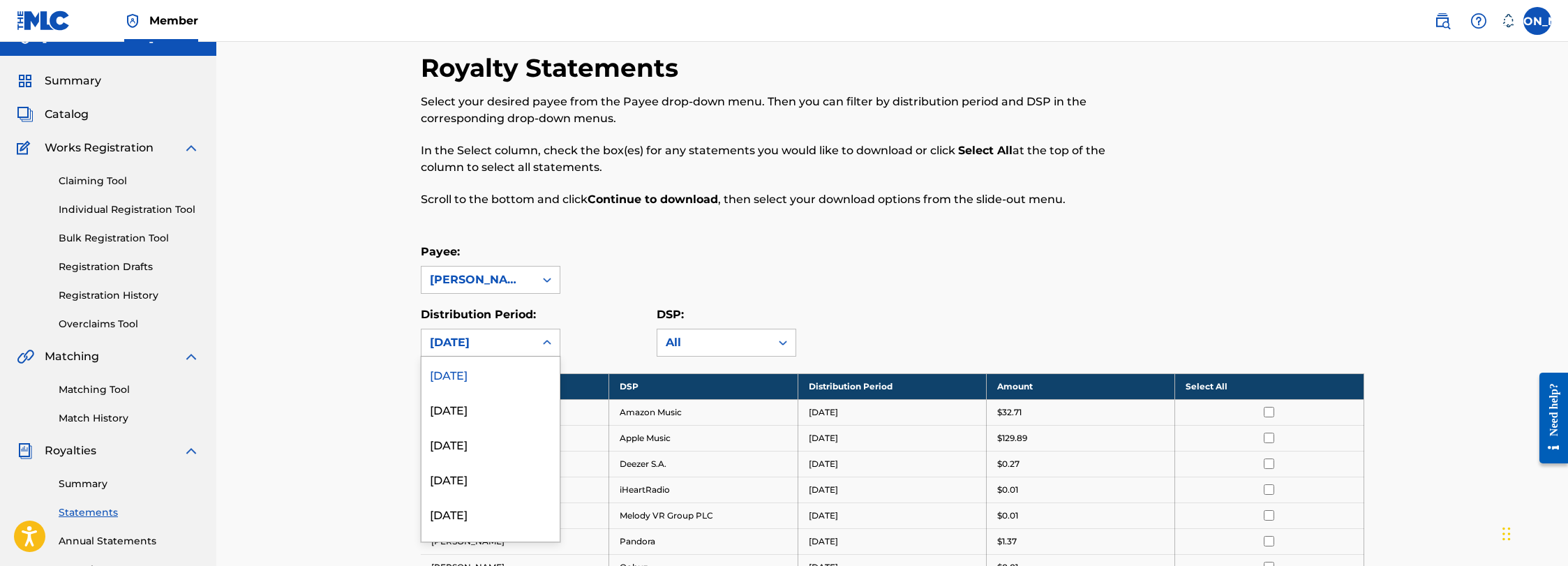
scroll to position [25, 0]
click at [515, 413] on div "[DATE]" at bounding box center [490, 408] width 138 height 35
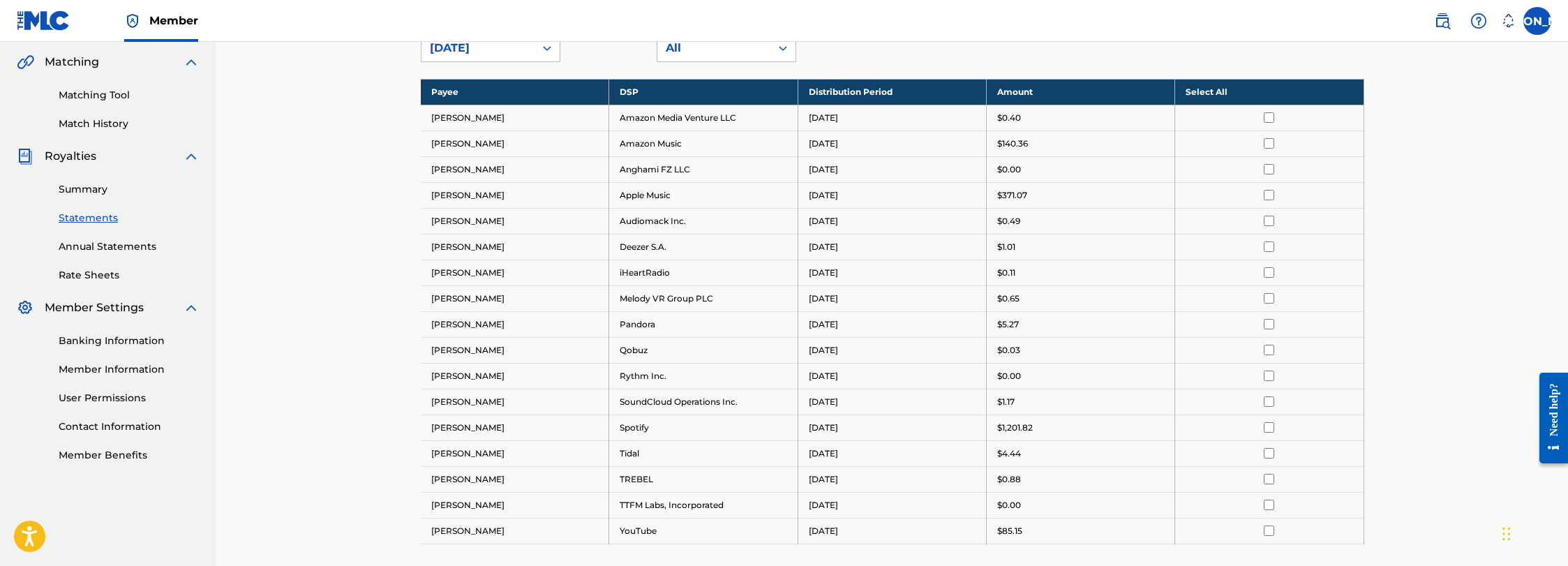
scroll to position [176, 0]
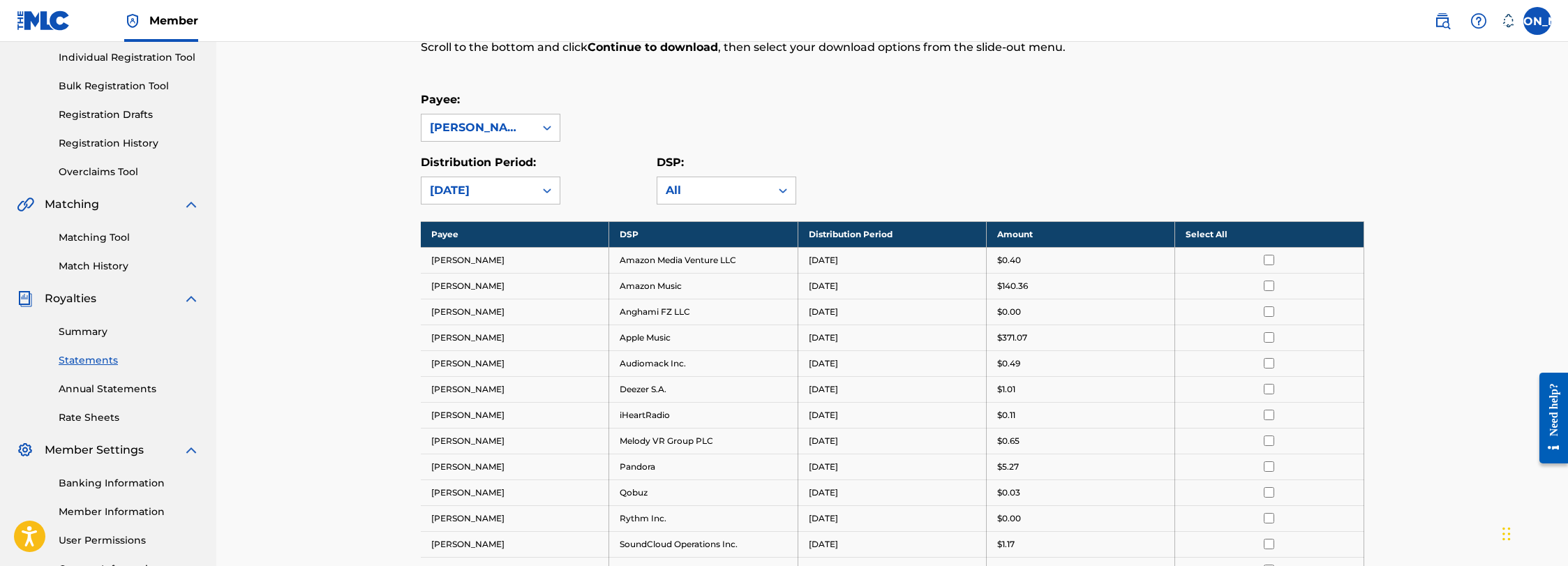
click at [76, 330] on link "Summary" at bounding box center [129, 332] width 141 height 15
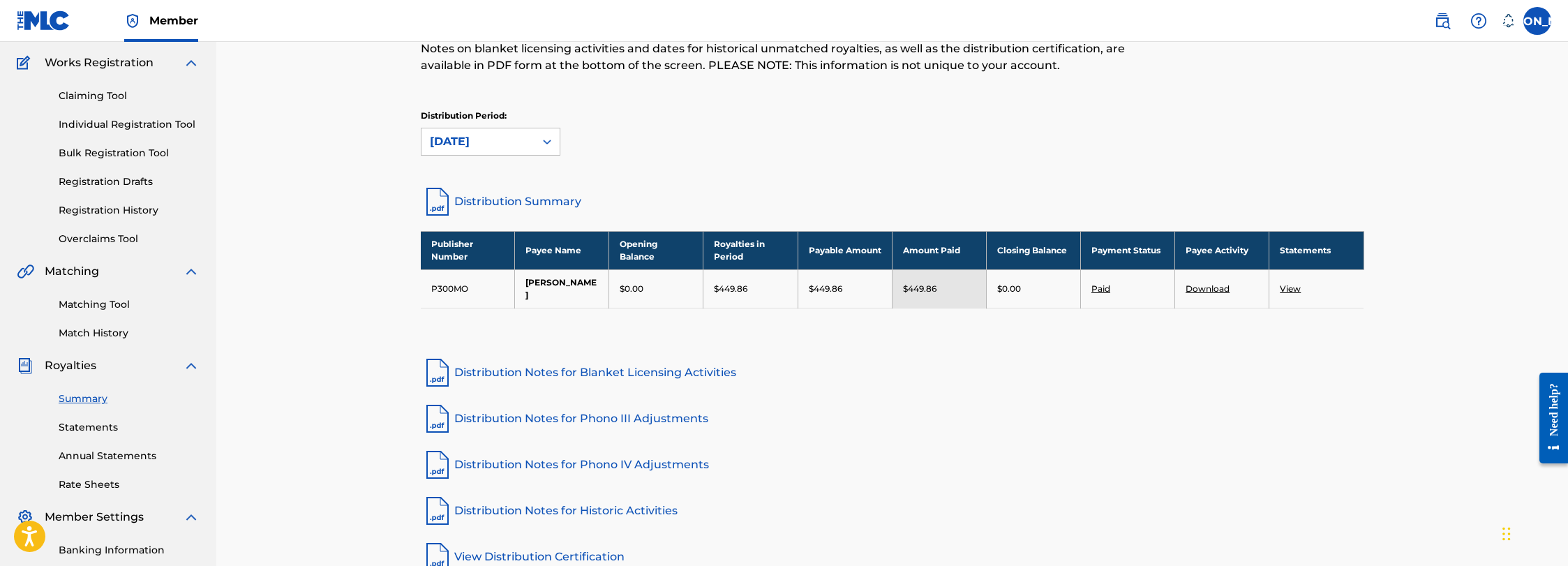
scroll to position [129, 0]
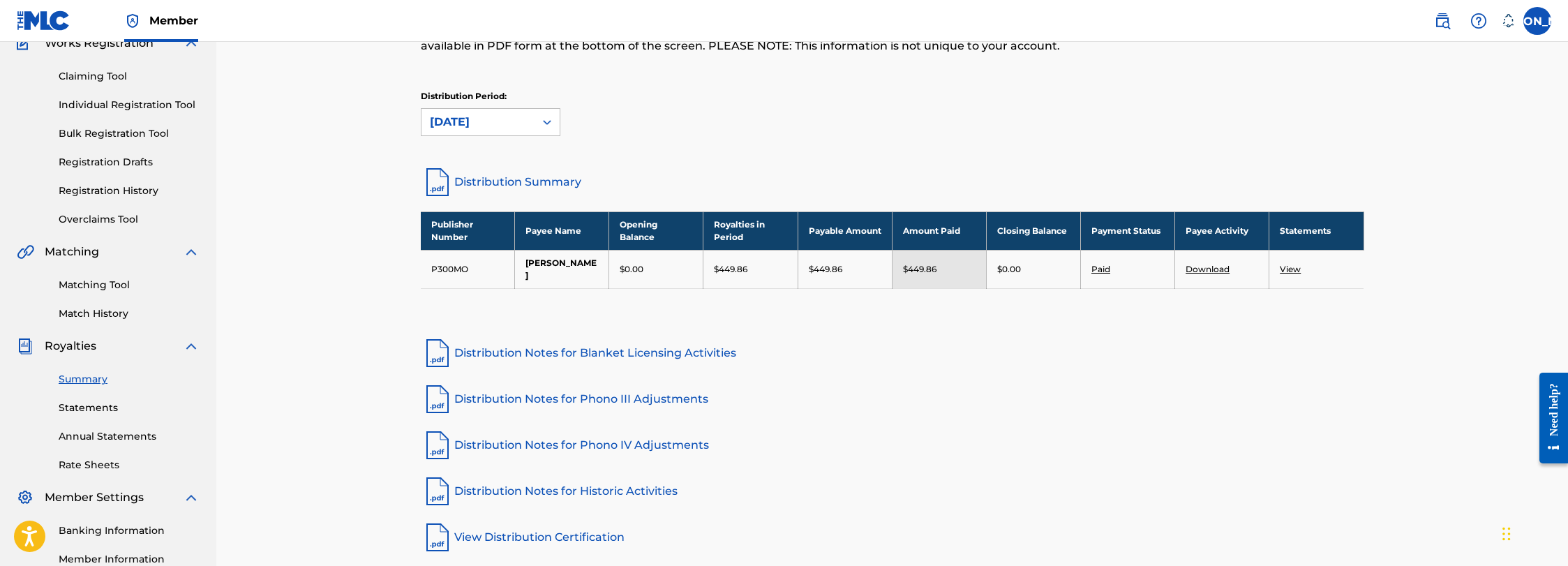
click at [115, 434] on link "Annual Statements" at bounding box center [129, 436] width 141 height 15
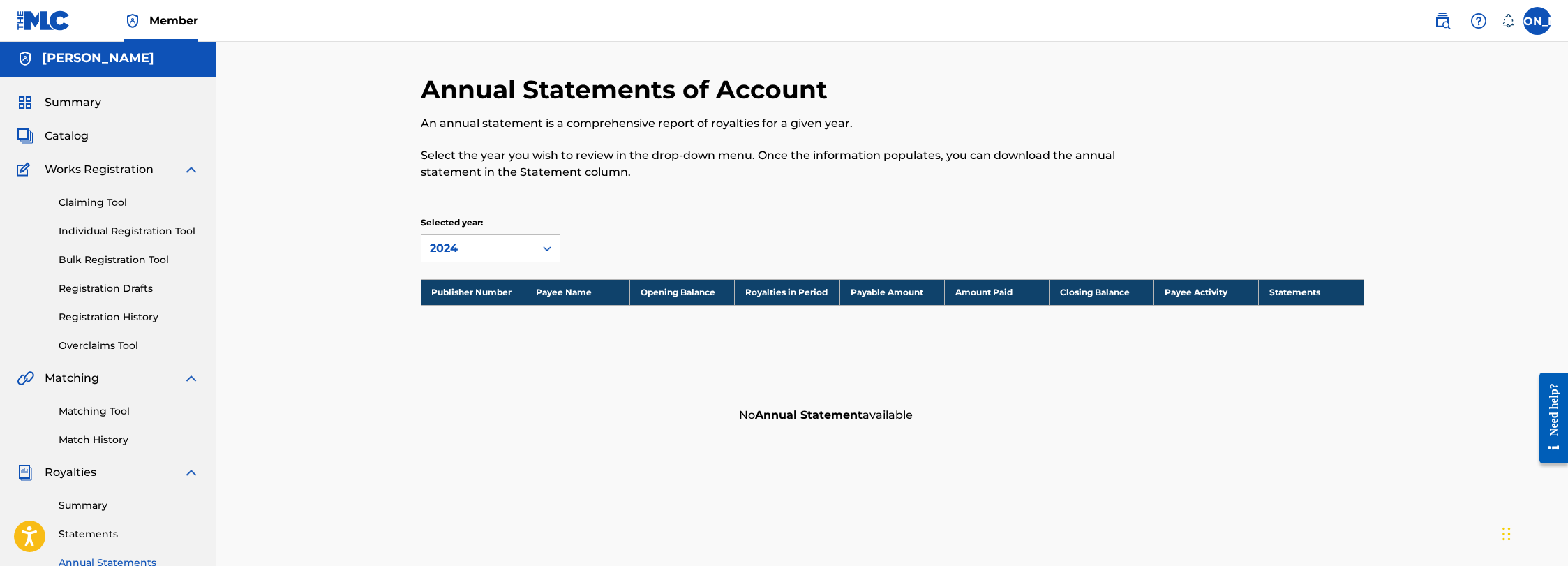
scroll to position [140, 0]
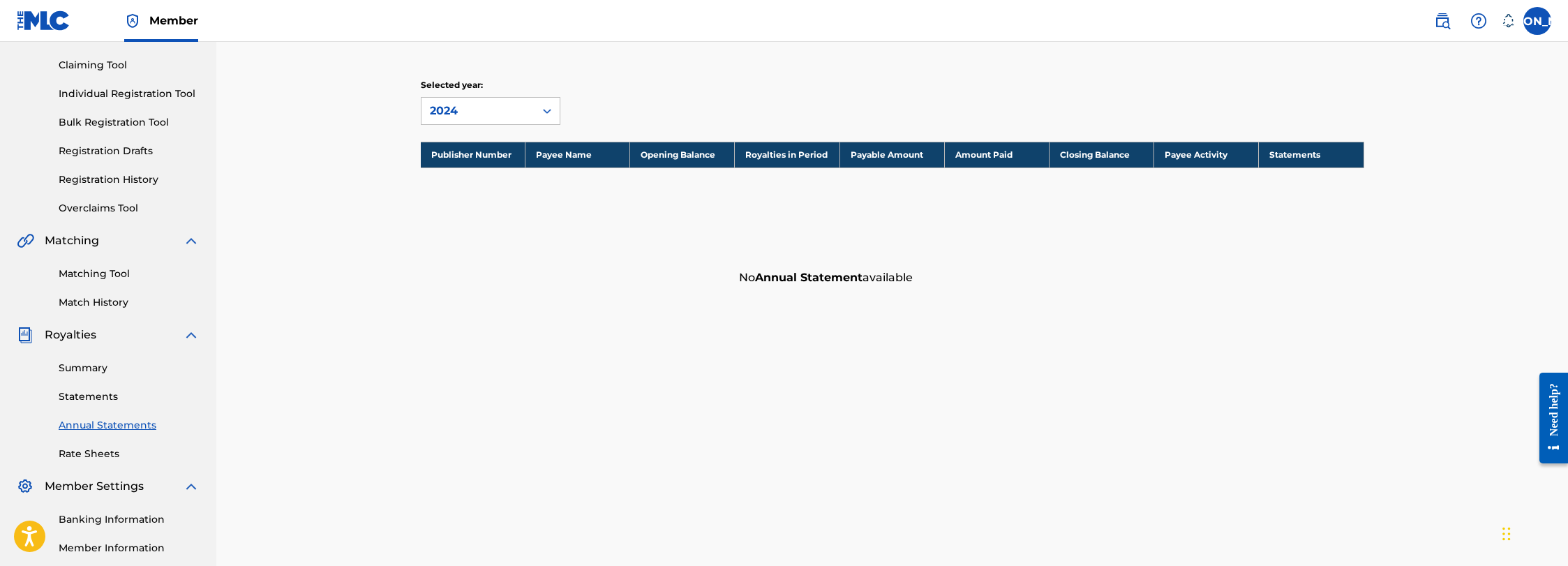
click at [98, 374] on link "Summary" at bounding box center [129, 367] width 141 height 15
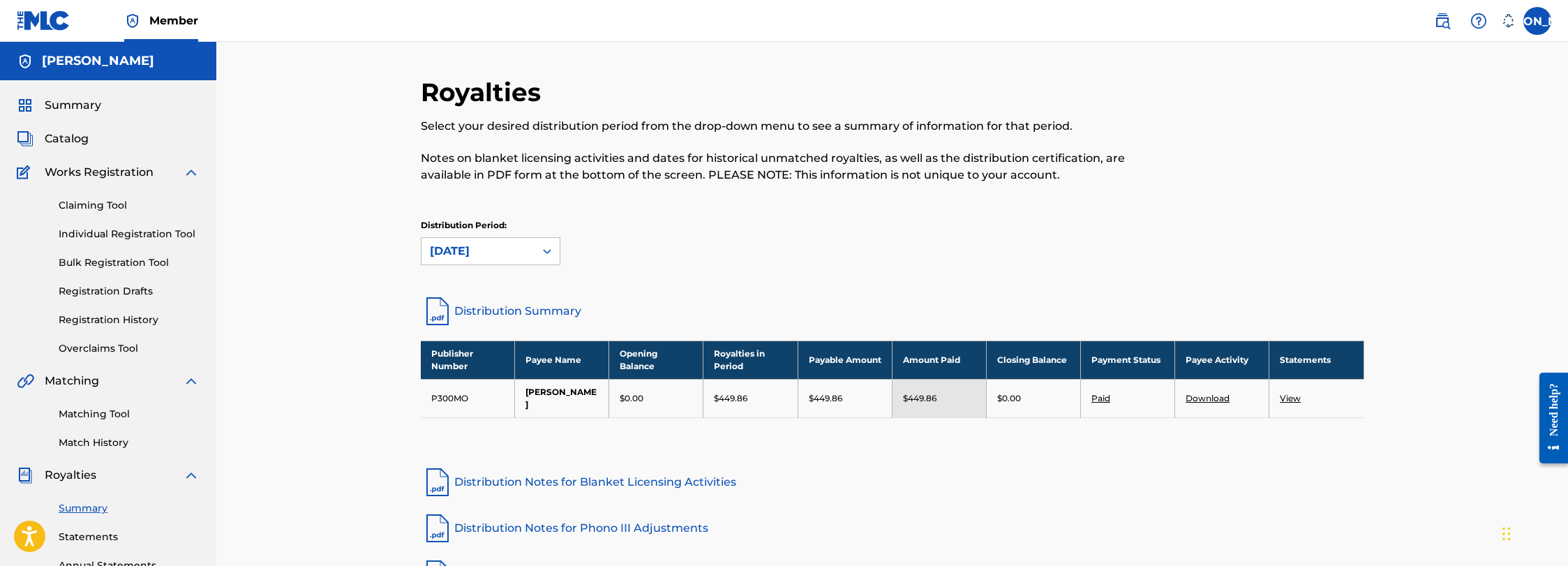
scroll to position [175, 0]
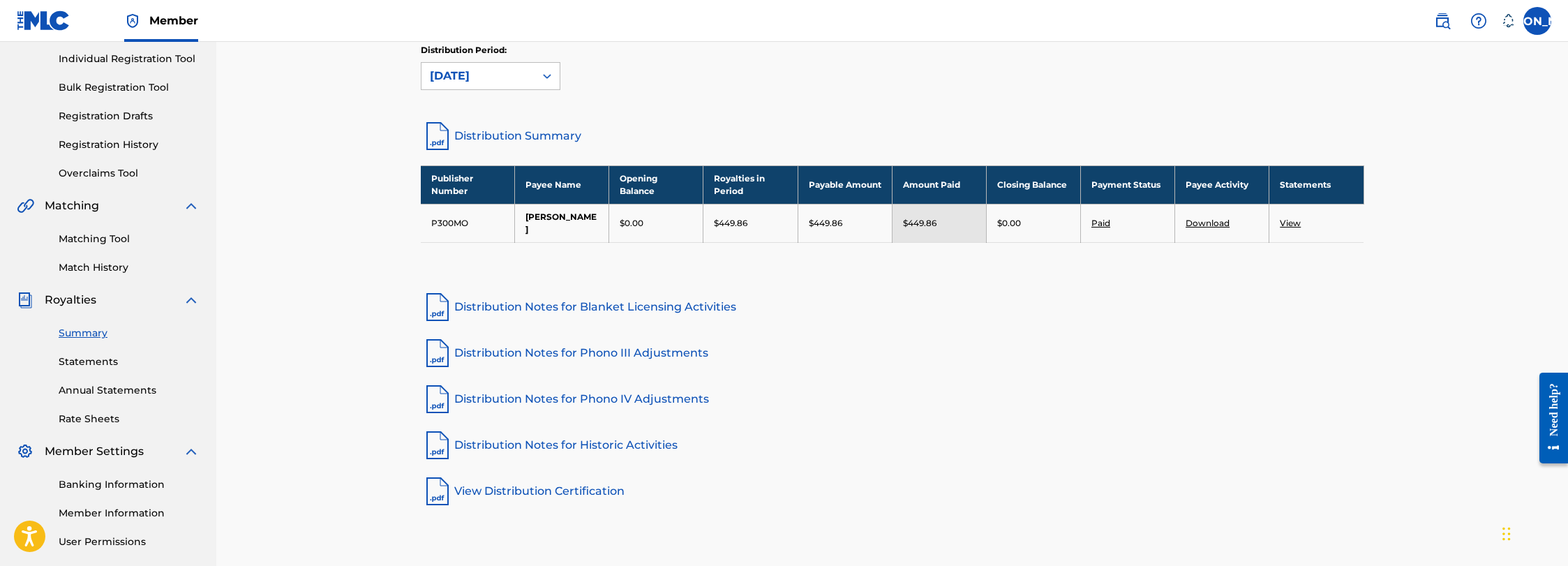
click at [99, 358] on link "Statements" at bounding box center [129, 362] width 141 height 15
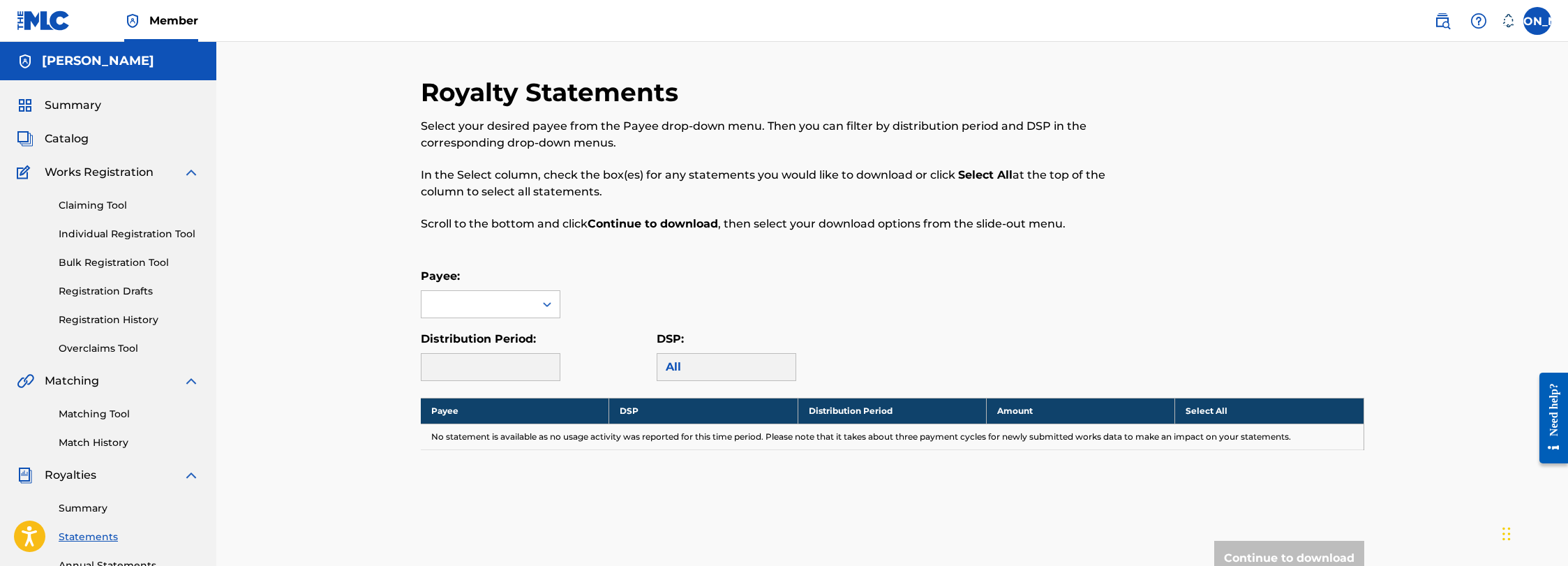
scroll to position [23, 0]
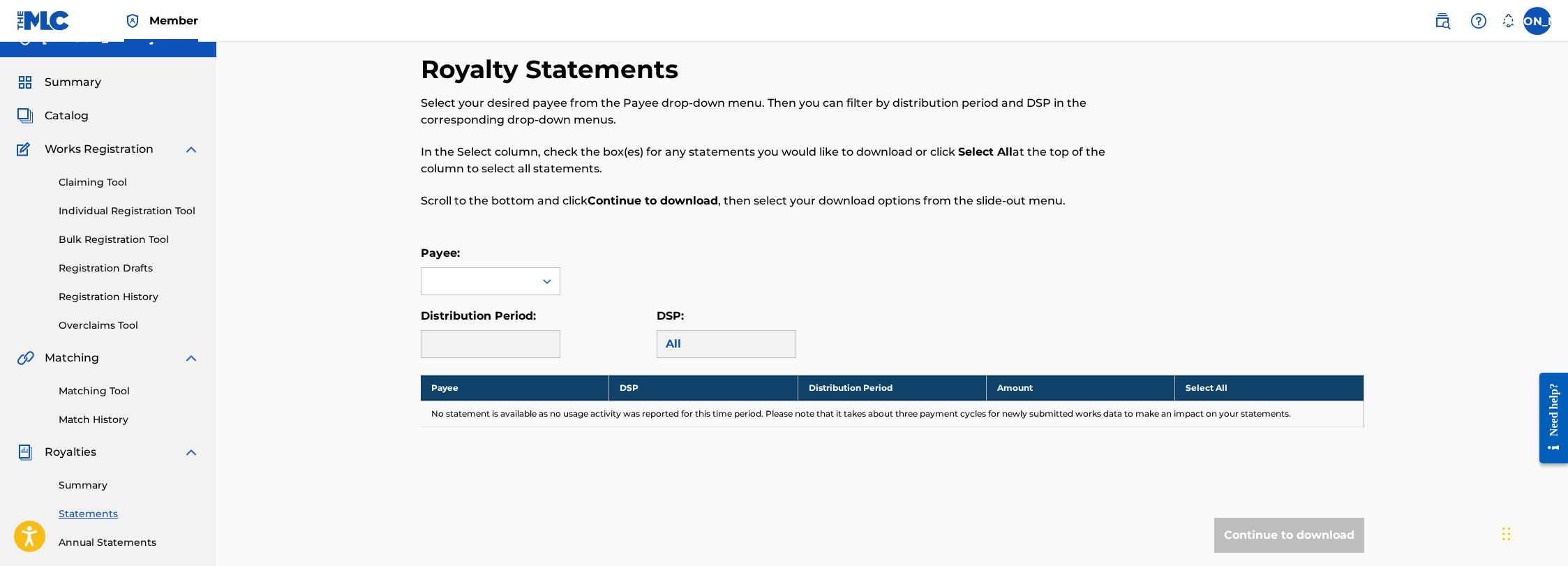
click at [74, 120] on span "Catalog" at bounding box center [66, 116] width 44 height 17
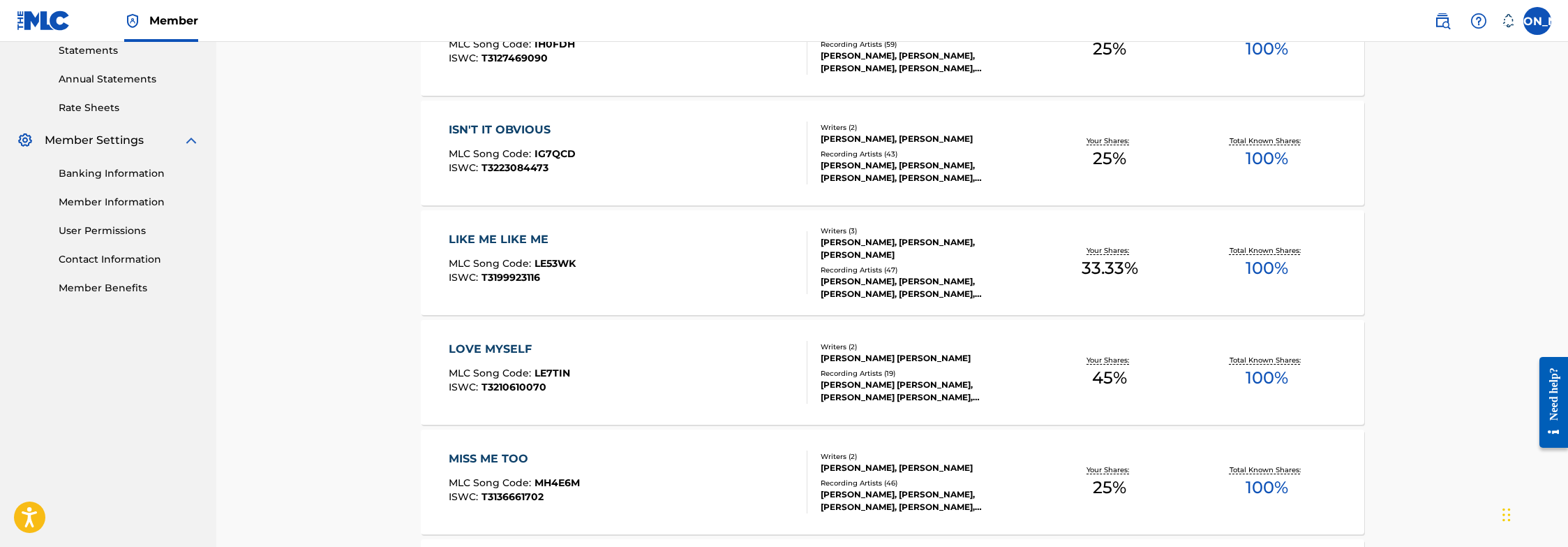
scroll to position [565, 0]
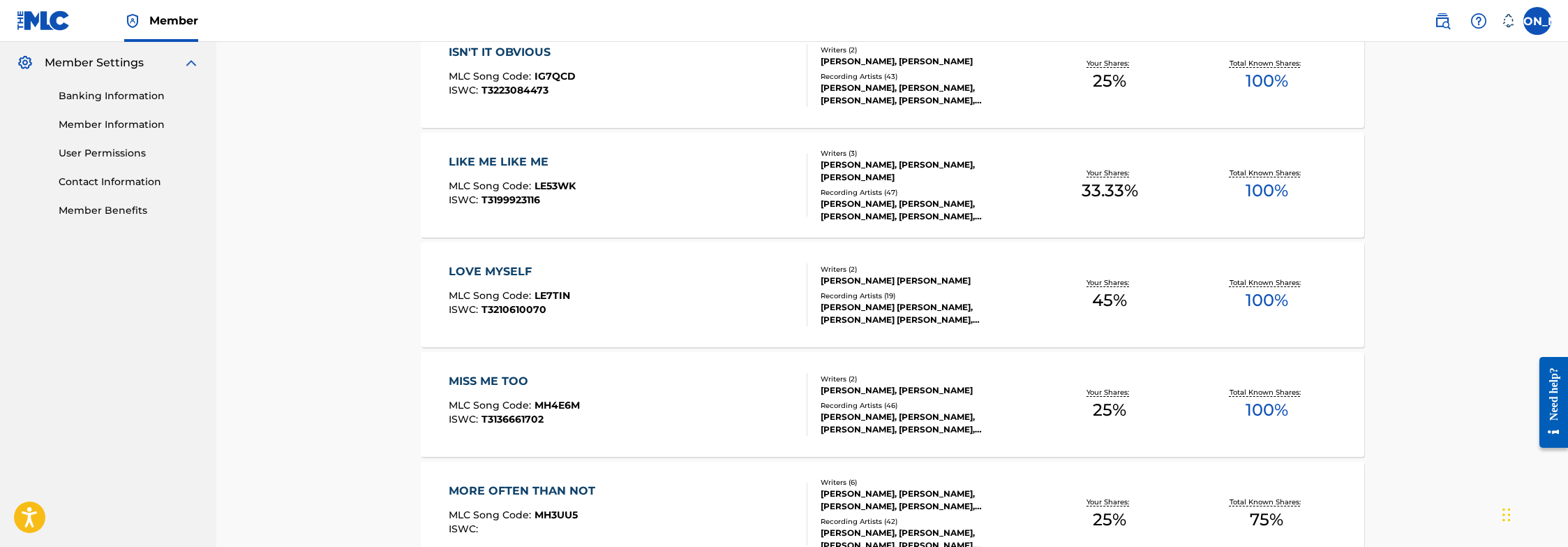
click at [314, 368] on div "Catalog Register Work SearchWithCriteriae4dfc1f2-ffd8-455f-b52f-9f9a86eb3d73 Wo…" at bounding box center [892, 219] width 1352 height 1483
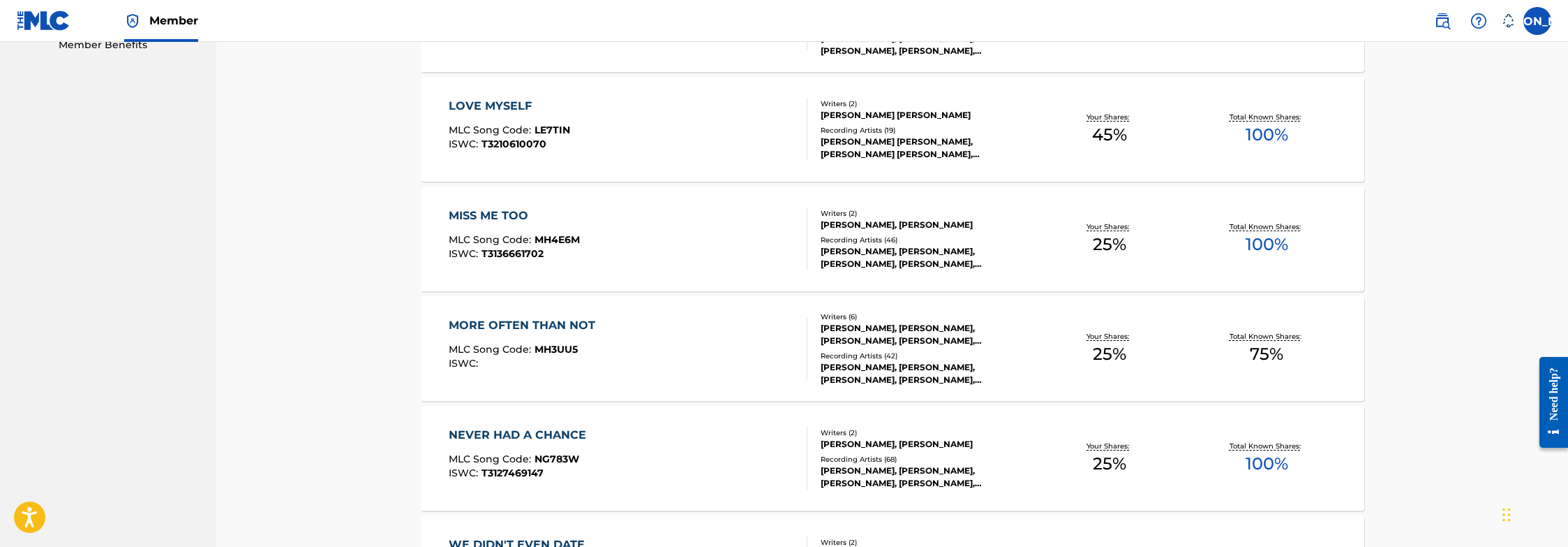
scroll to position [754, 0]
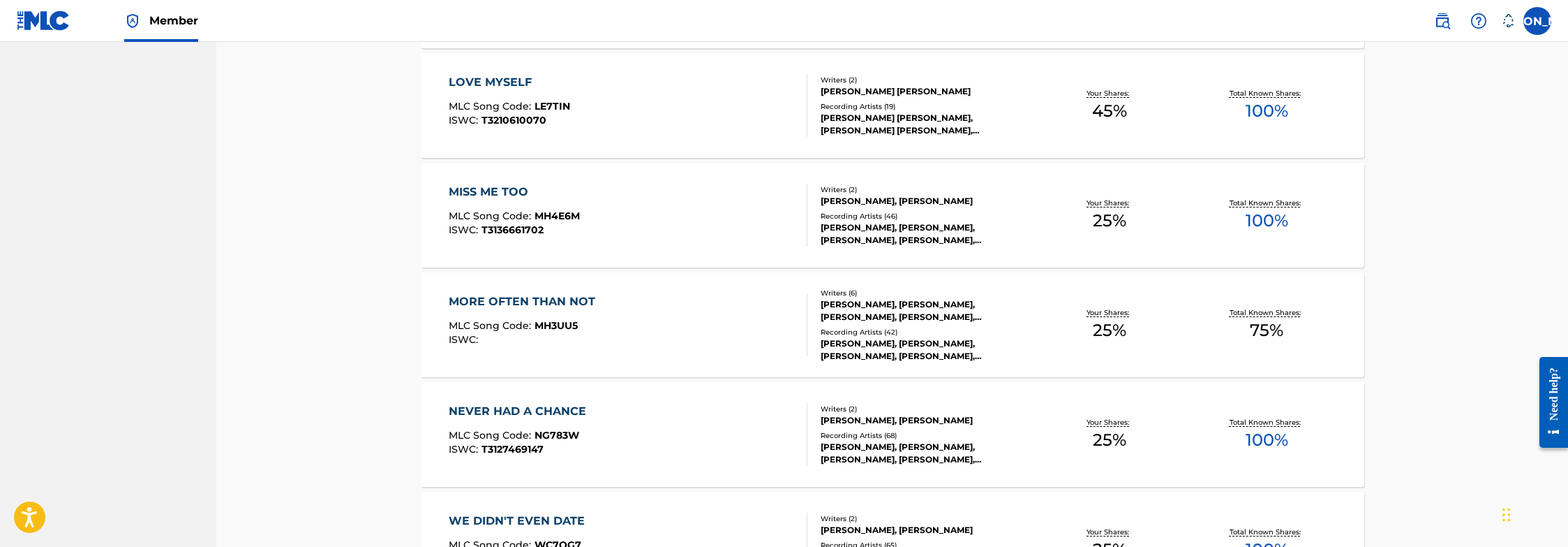
click at [294, 332] on div "Catalog Register Work SearchWithCriteriae4dfc1f2-ffd8-455f-b52f-9f9a86eb3d73 Wo…" at bounding box center [892, 30] width 1352 height 1483
click at [393, 372] on div "Catalog Register Work SearchWithCriteriae4dfc1f2-ffd8-455f-b52f-9f9a86eb3d73 Wo…" at bounding box center [892, 30] width 1352 height 1483
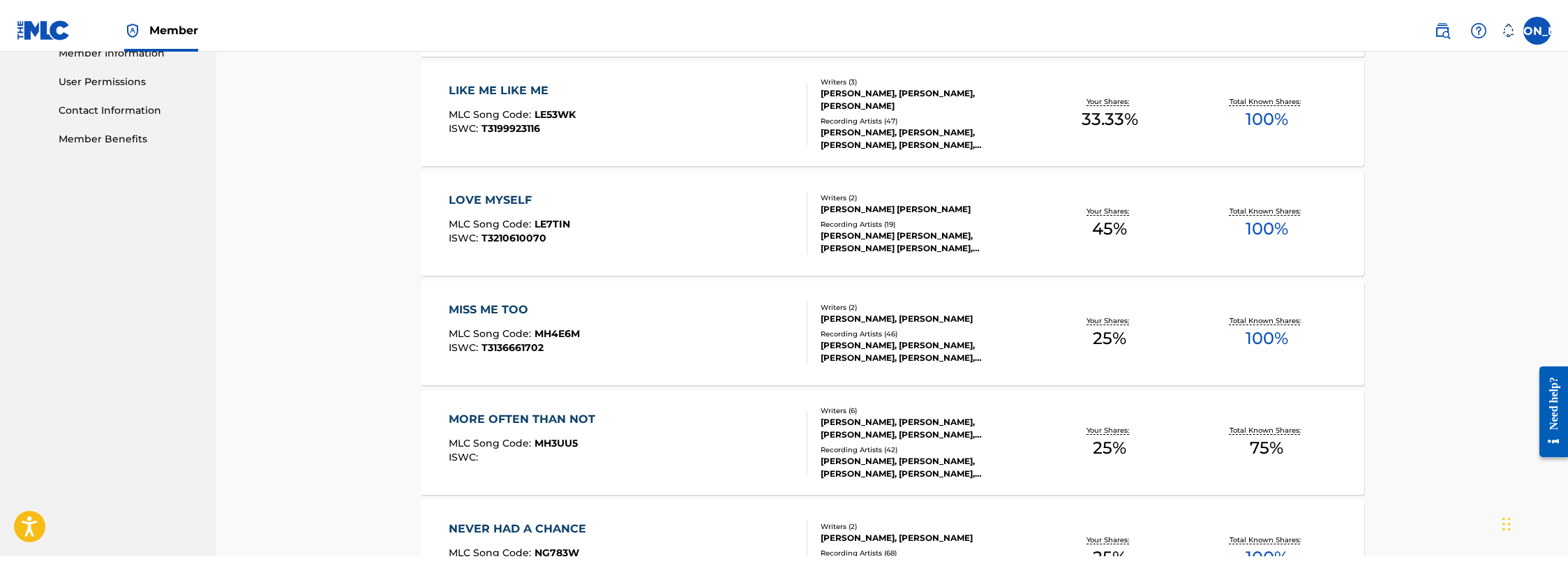
scroll to position [263, 0]
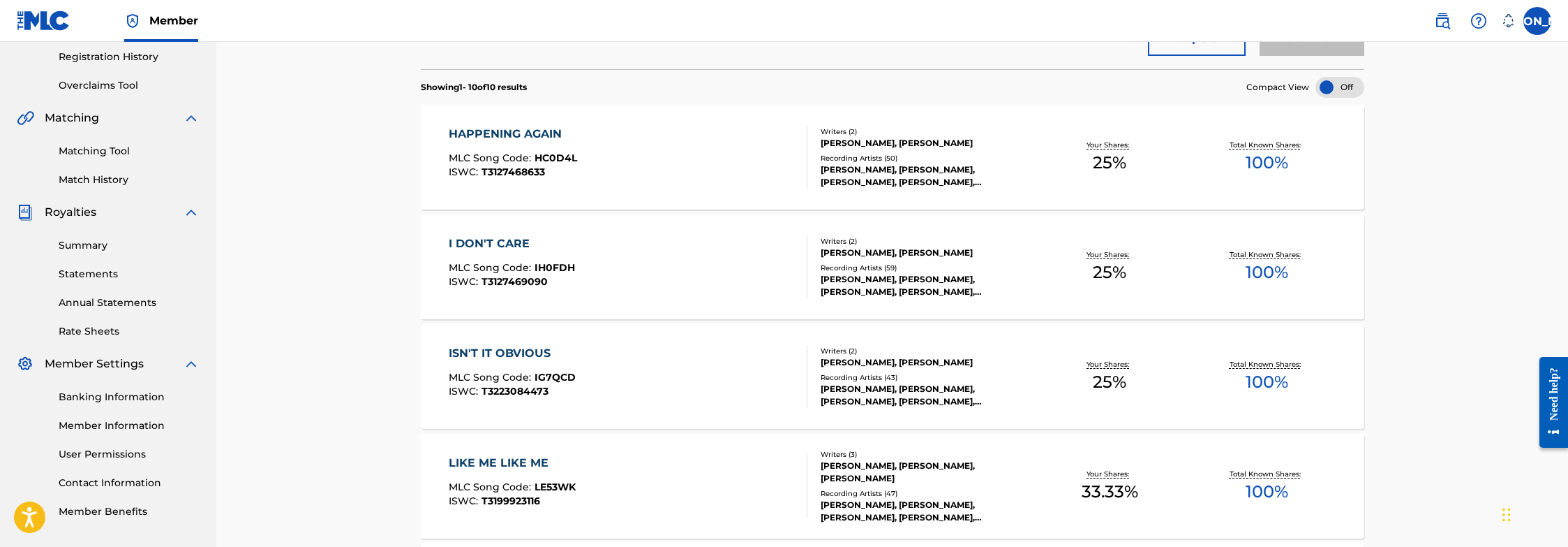
drag, startPoint x: 362, startPoint y: 247, endPoint x: 376, endPoint y: 236, distance: 17.8
click at [363, 247] on div "Catalog Register Work SearchWithCriteriae4dfc1f2-ffd8-455f-b52f-9f9a86eb3d73 Wo…" at bounding box center [892, 520] width 1352 height 1483
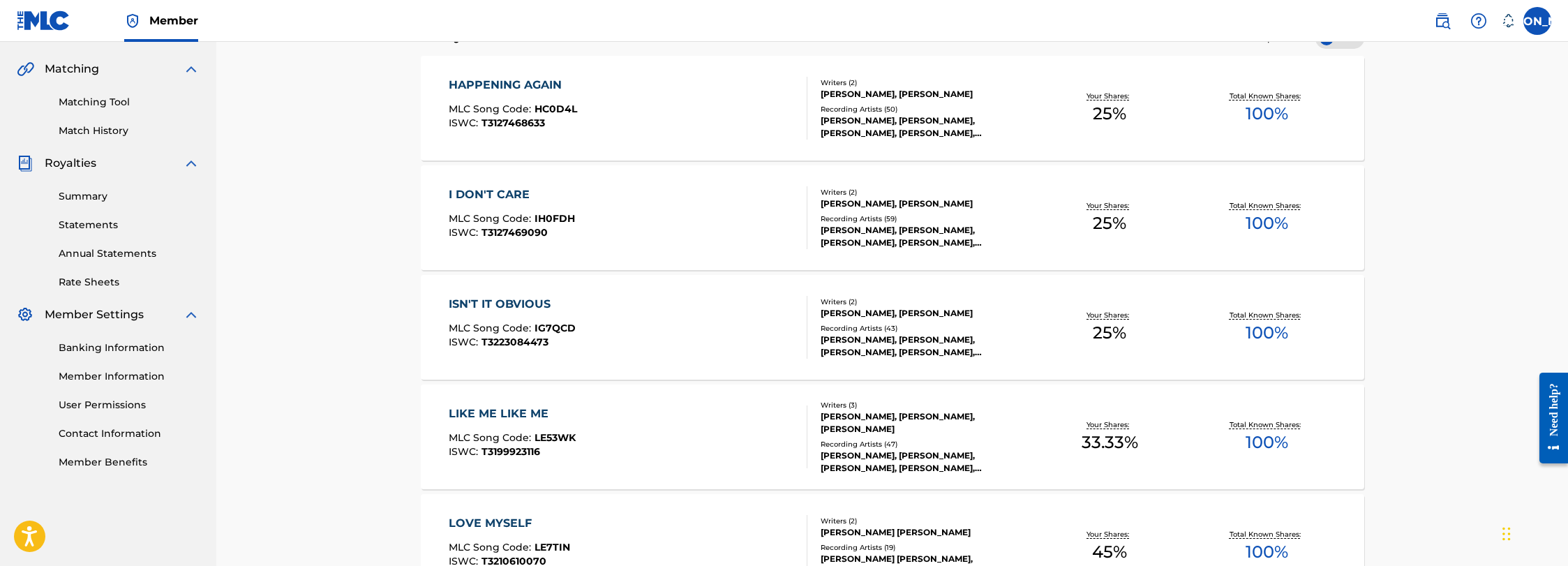
scroll to position [383, 0]
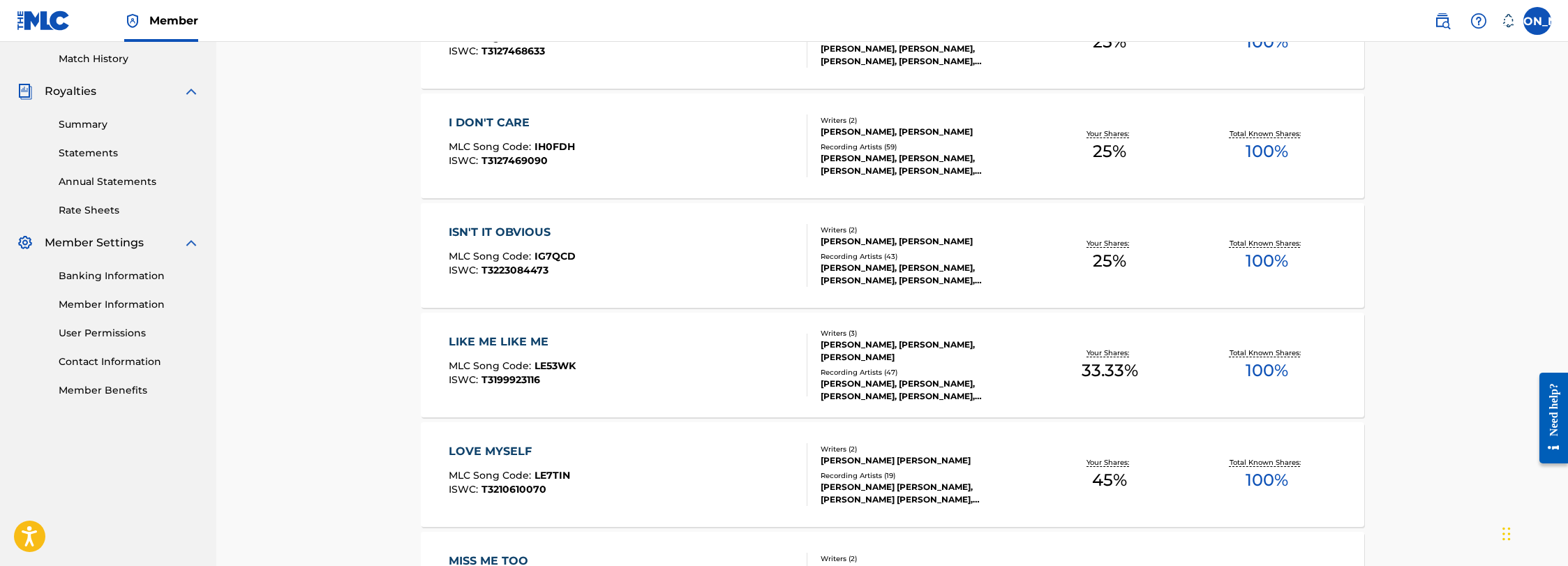
click at [1051, 5] on nav "Member [PERSON_NAME] [PERSON_NAME][EMAIL_ADDRESS][DOMAIN_NAME] Notification Pre…" at bounding box center [784, 21] width 1568 height 42
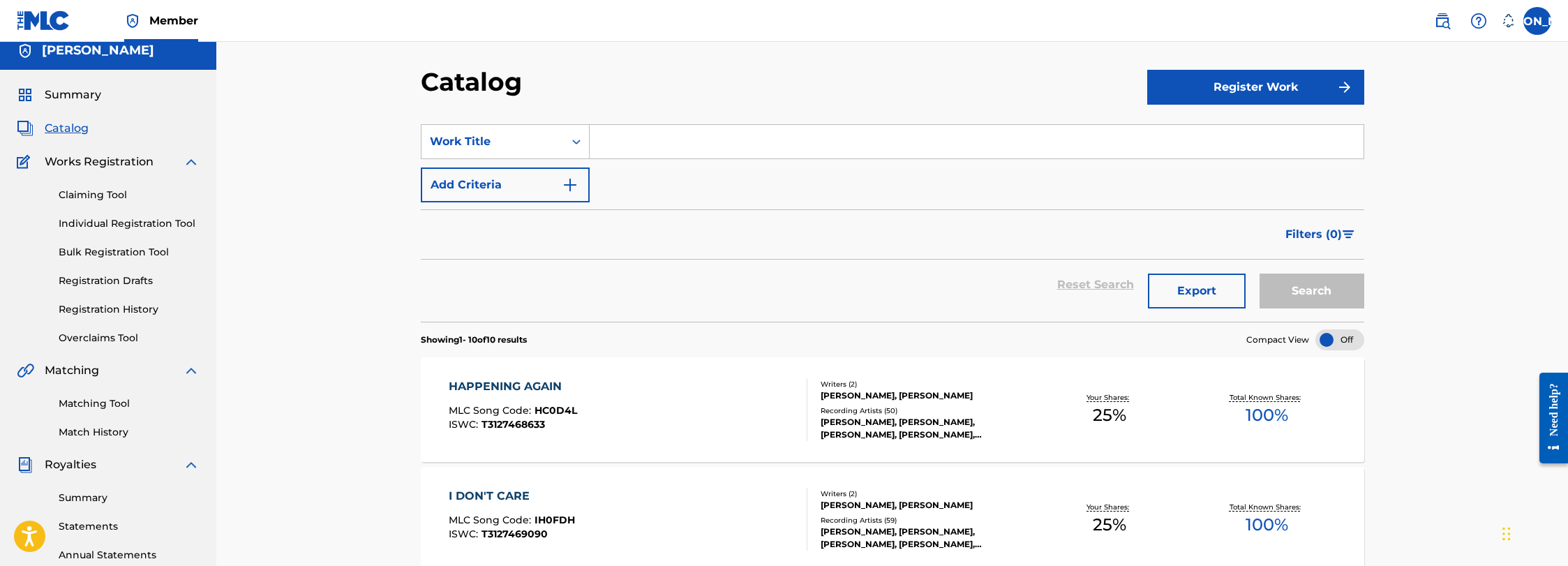
scroll to position [360, 0]
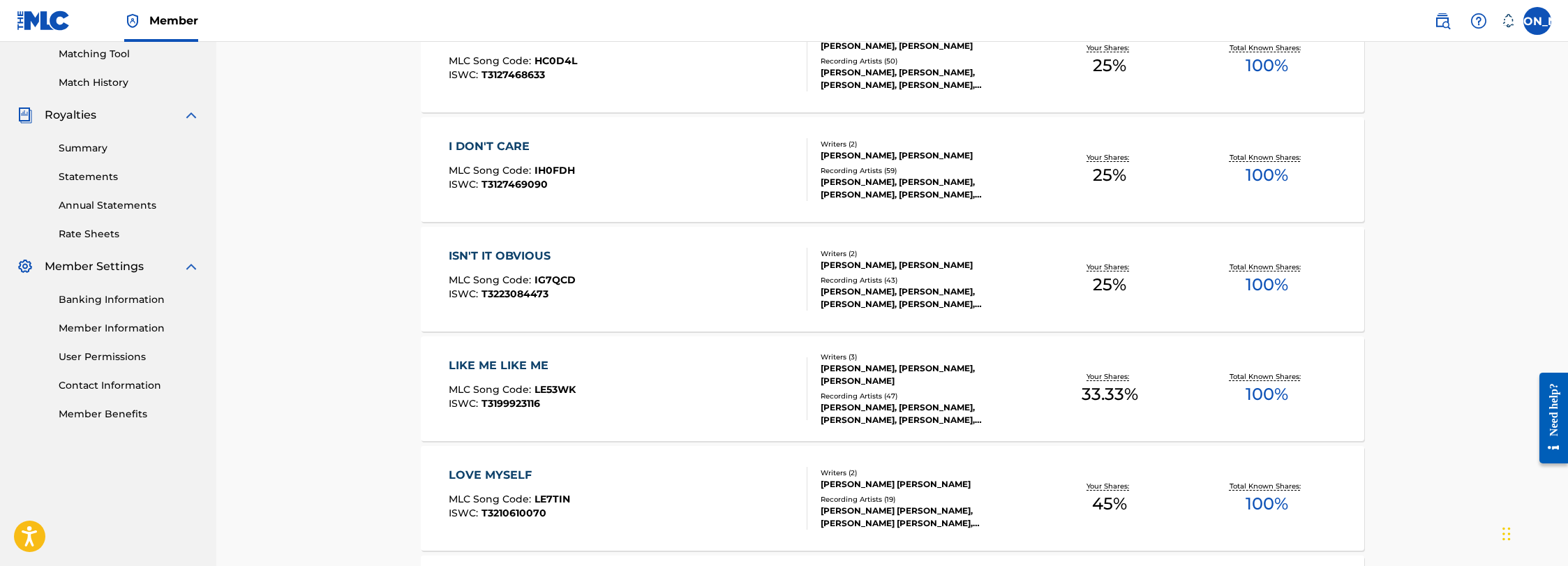
click at [85, 245] on div "Summary Catalog Works Registration Claiming Tool Individual Registration Tool B…" at bounding box center [108, 79] width 216 height 718
click at [87, 232] on link "Rate Sheets" at bounding box center [129, 234] width 141 height 15
